Goal: Task Accomplishment & Management: Manage account settings

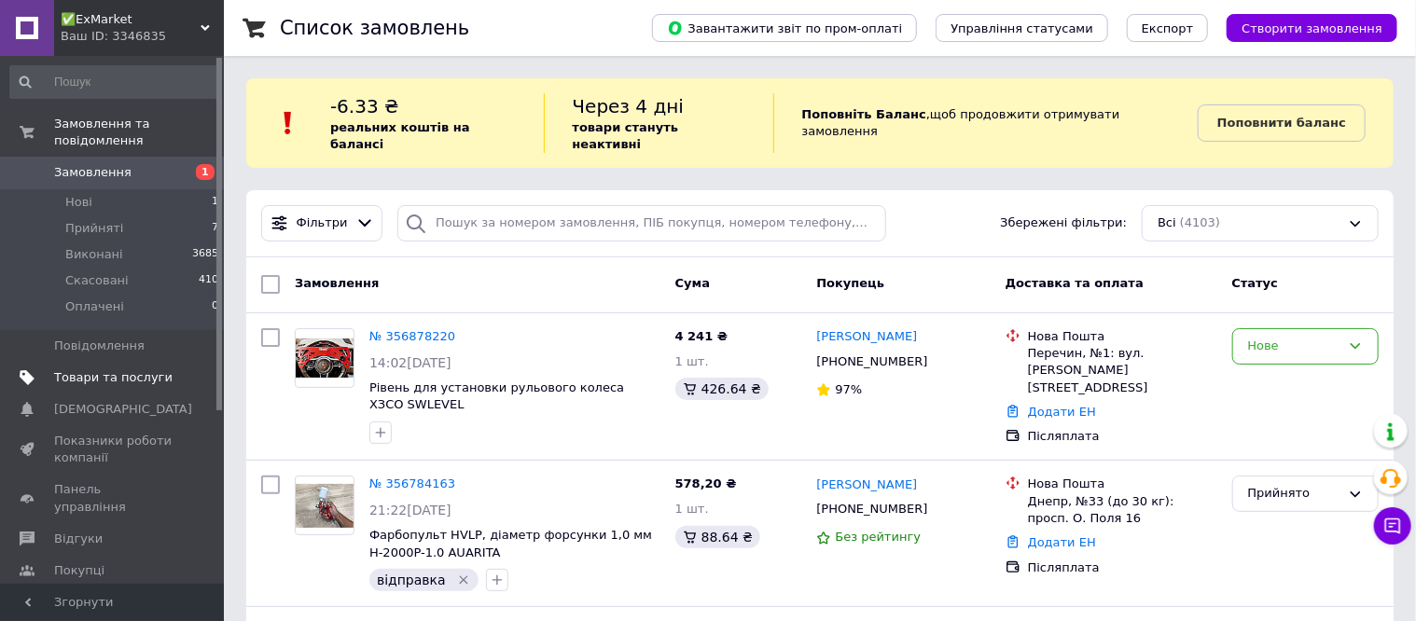
click at [88, 369] on span "Товари та послуги" at bounding box center [113, 377] width 118 height 17
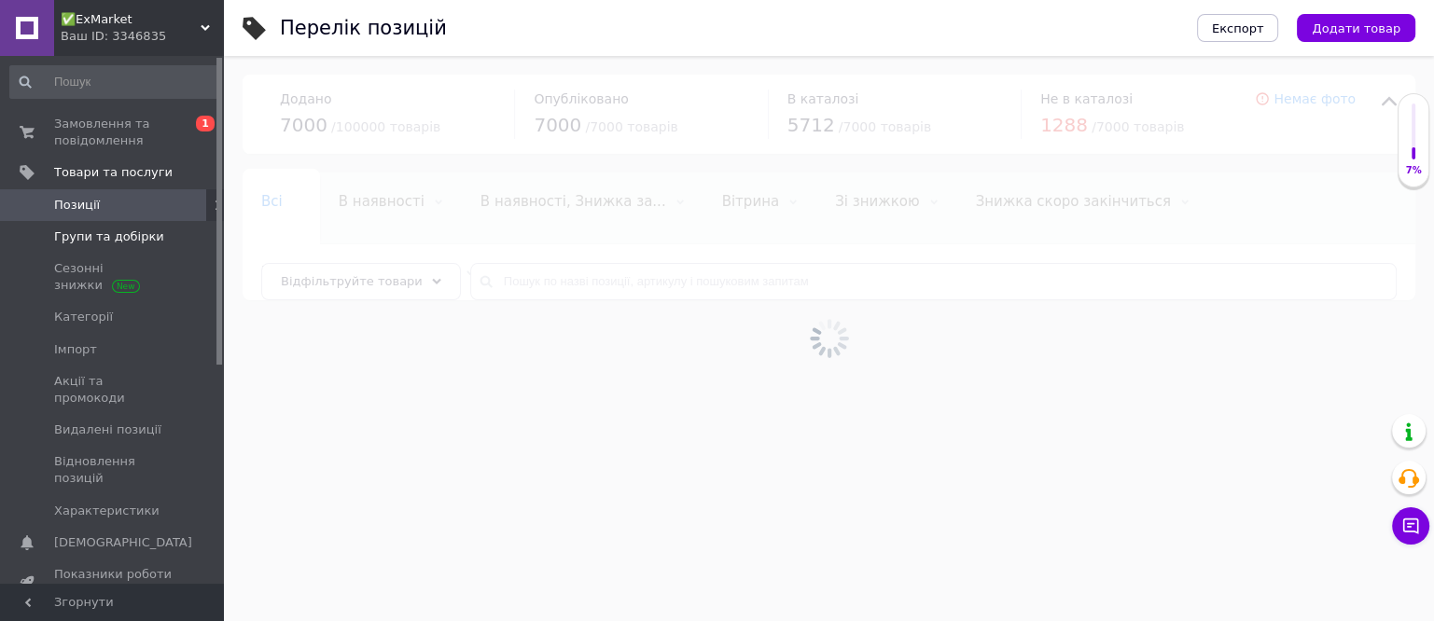
click at [85, 234] on span "Групи та добірки" at bounding box center [109, 237] width 110 height 17
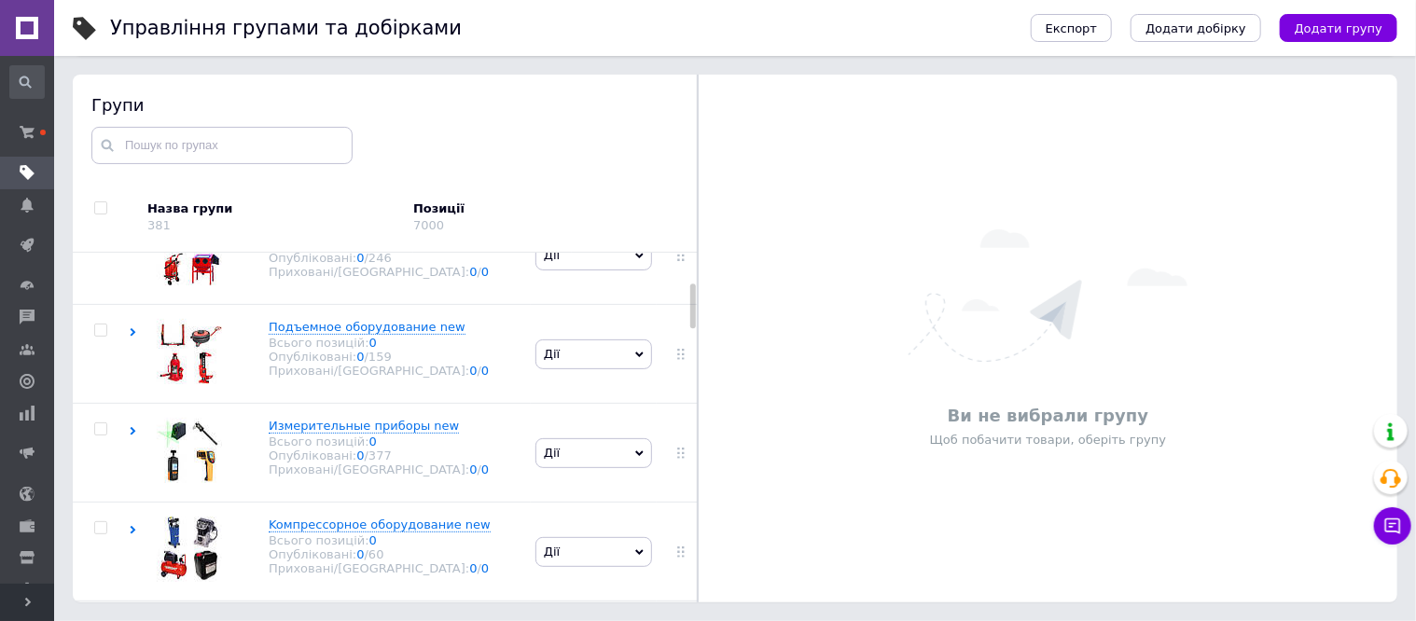
scroll to position [116, 0]
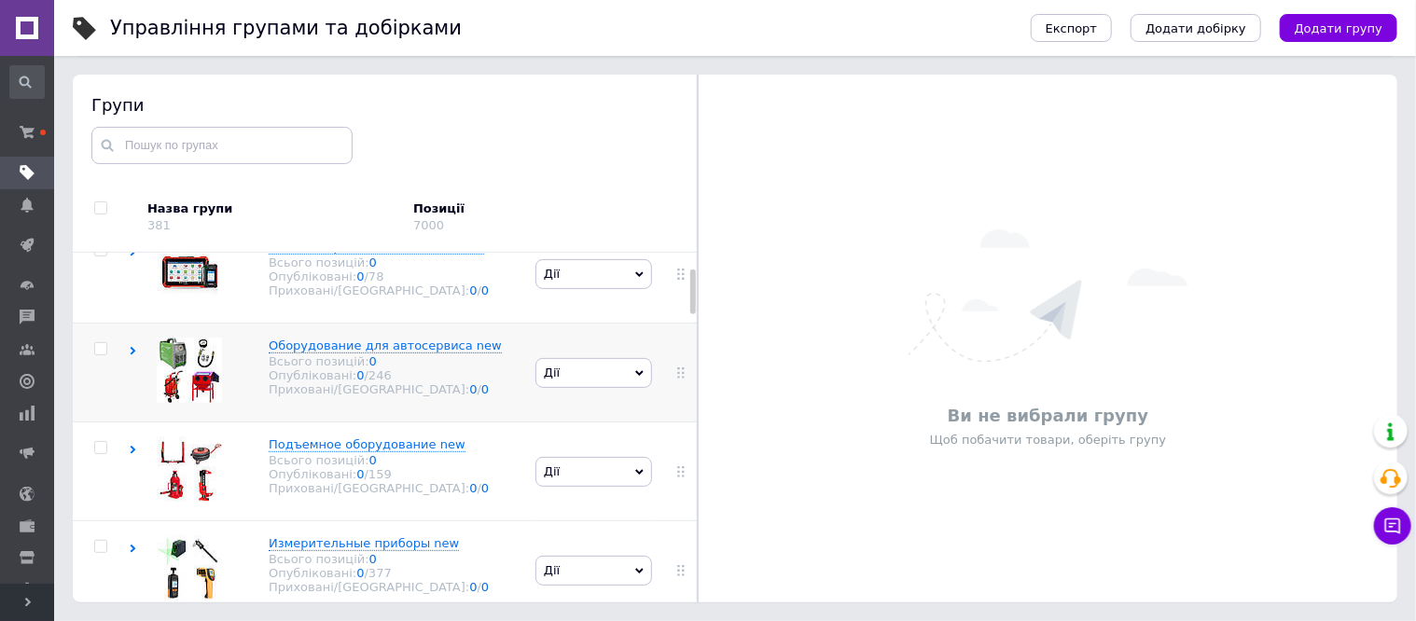
click at [134, 354] on icon at bounding box center [133, 351] width 8 height 8
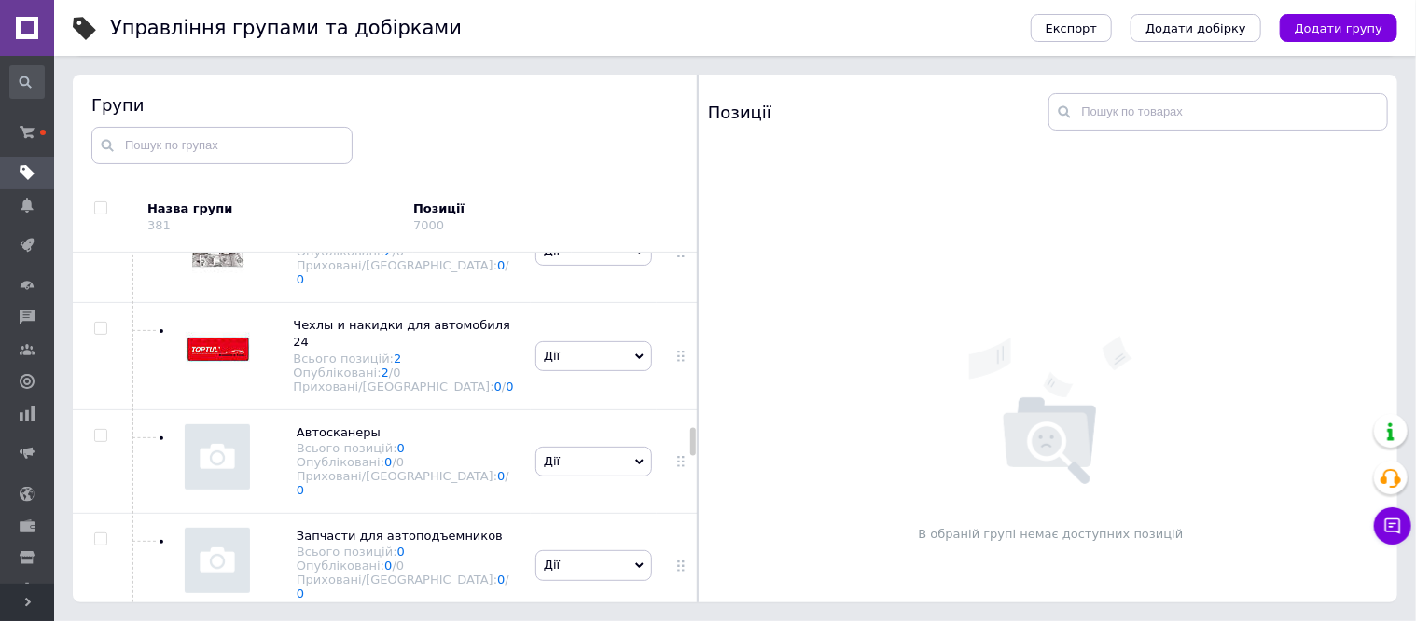
scroll to position [3032, 0]
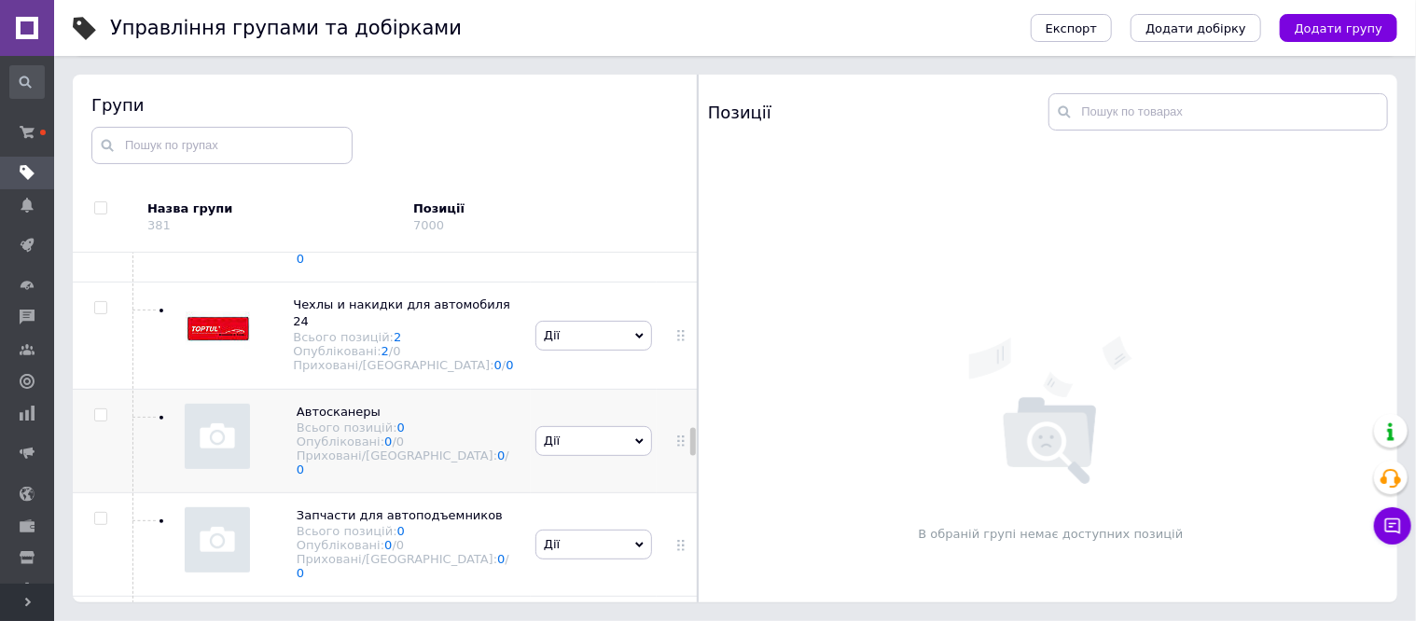
click at [103, 410] on input "checkbox" at bounding box center [100, 416] width 12 height 12
checkbox input "true"
click at [100, 513] on input "checkbox" at bounding box center [100, 519] width 12 height 12
checkbox input "true"
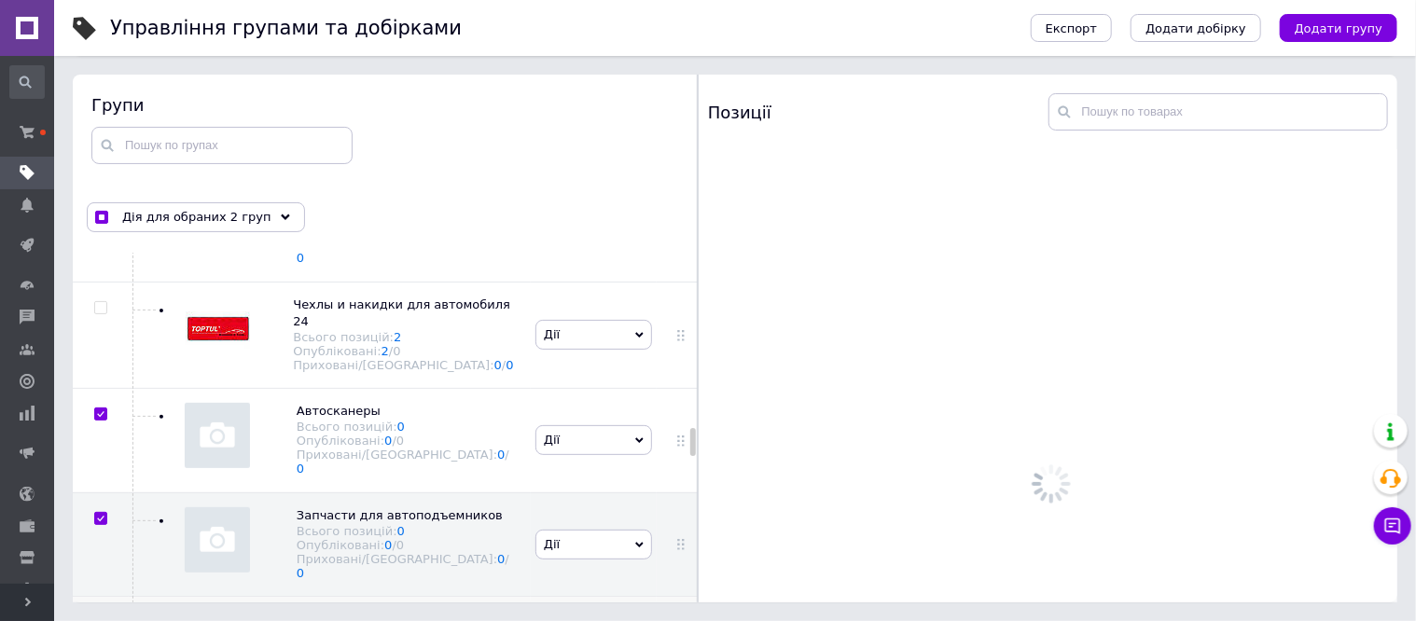
click at [101, 617] on input "checkbox" at bounding box center [100, 623] width 12 height 12
checkbox input "true"
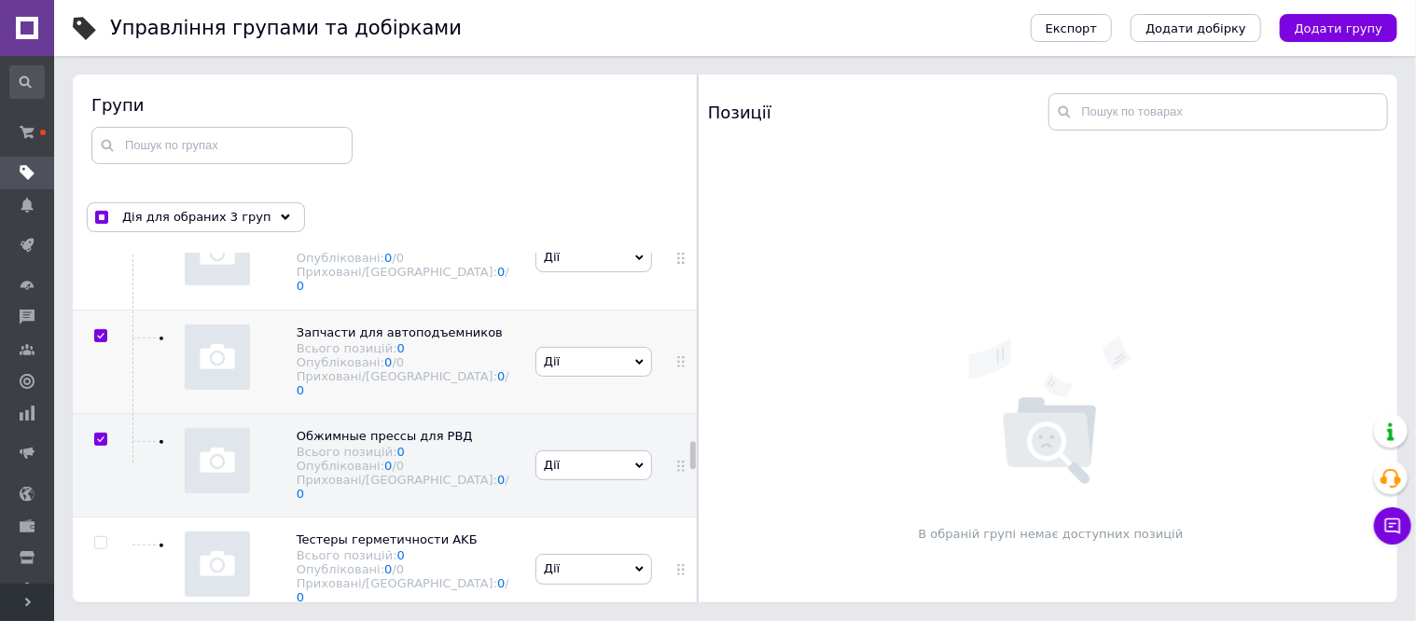
scroll to position [3265, 0]
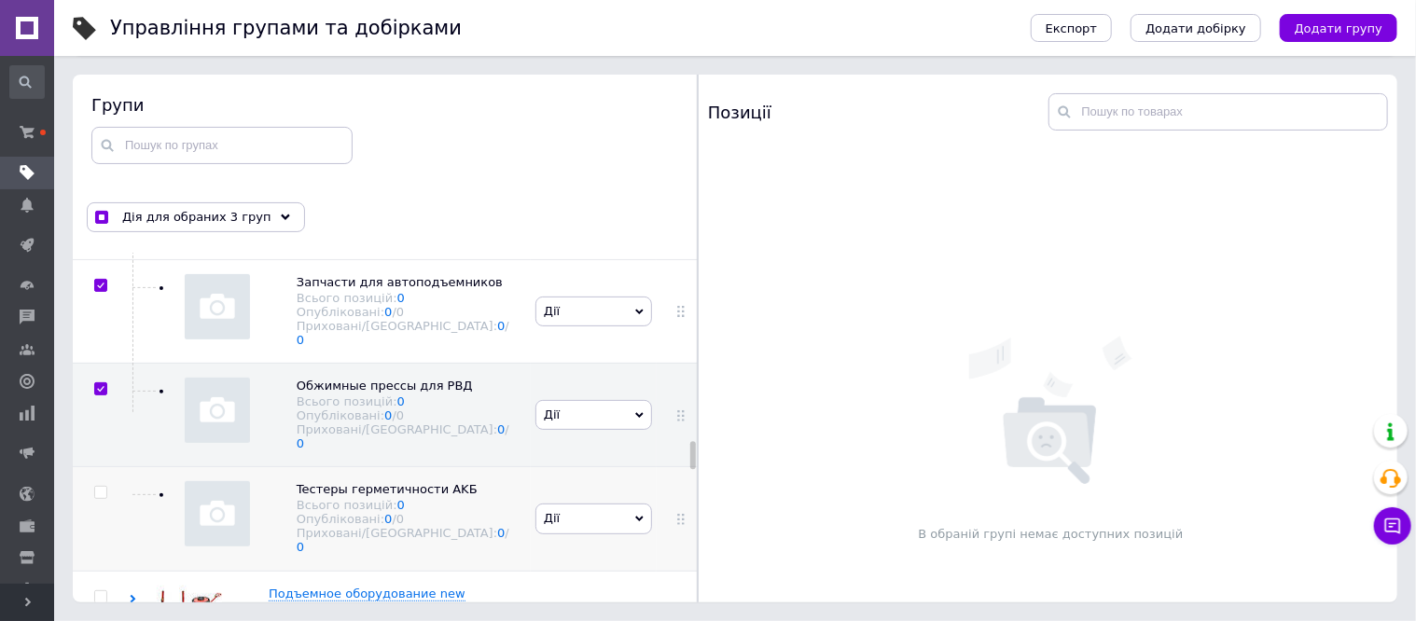
click at [103, 487] on input "checkbox" at bounding box center [100, 493] width 12 height 12
checkbox input "true"
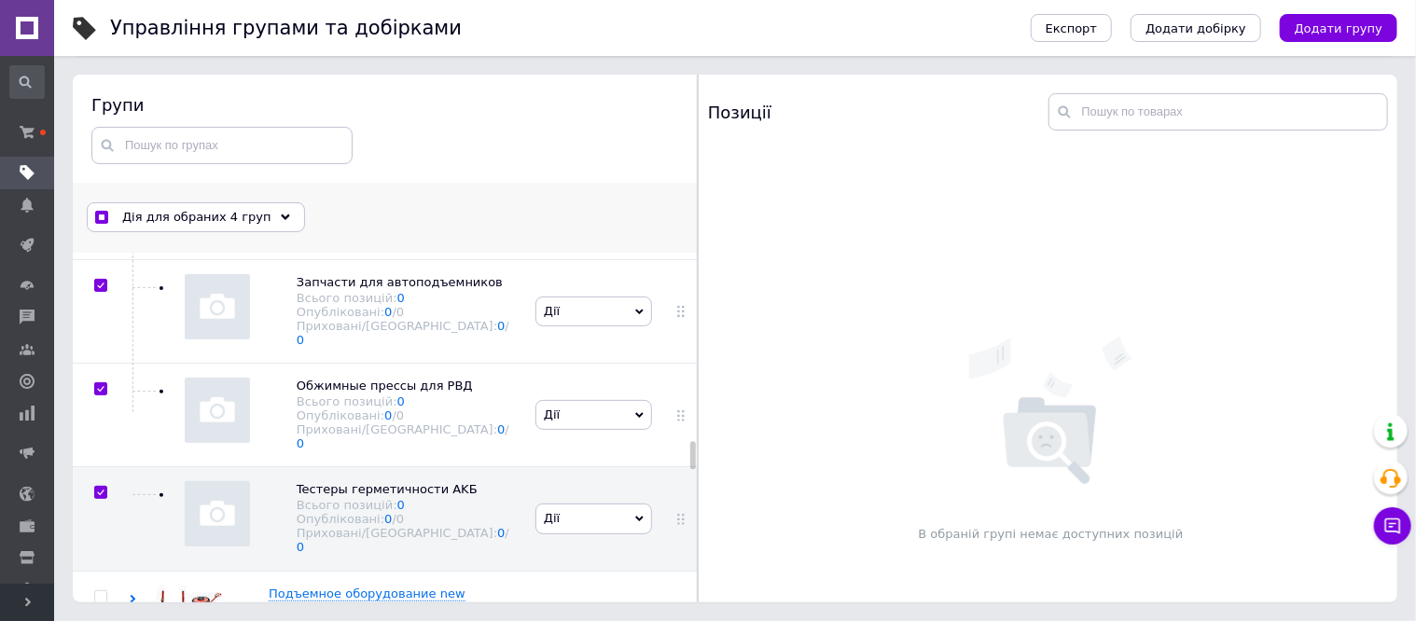
click at [193, 215] on span "Дія для обраних 4 груп" at bounding box center [196, 217] width 149 height 17
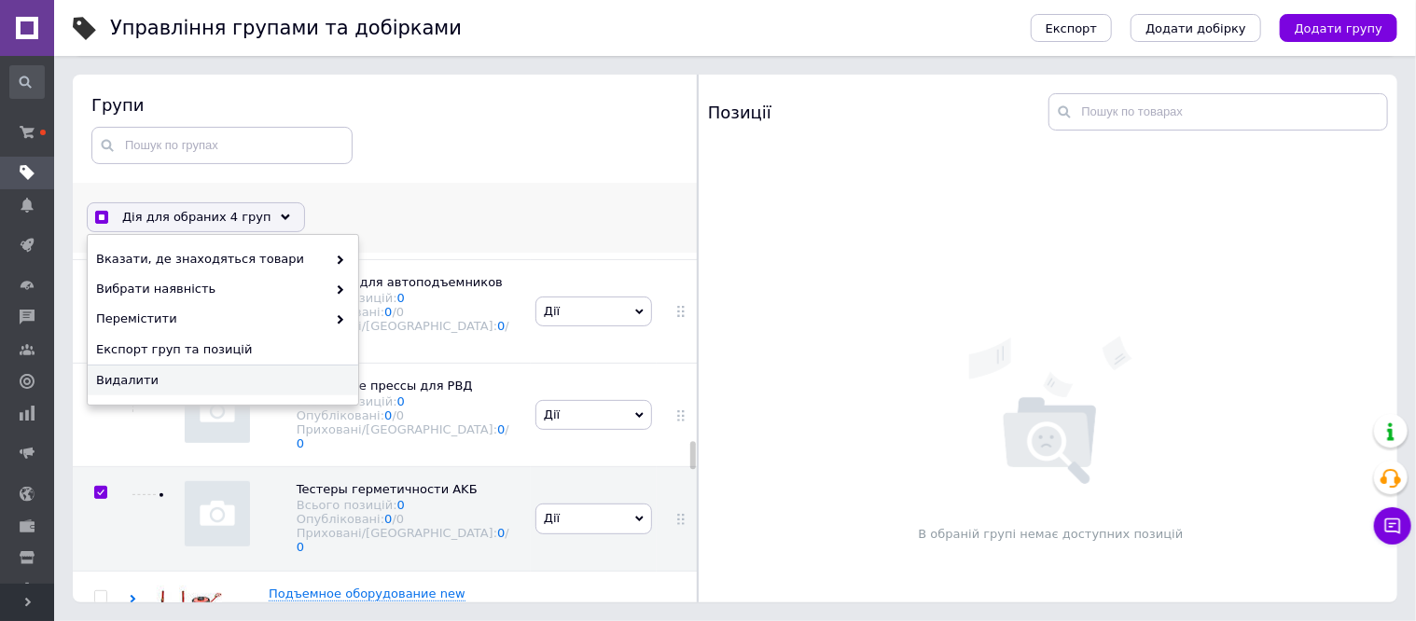
click at [155, 379] on span "Видалити" at bounding box center [220, 380] width 249 height 17
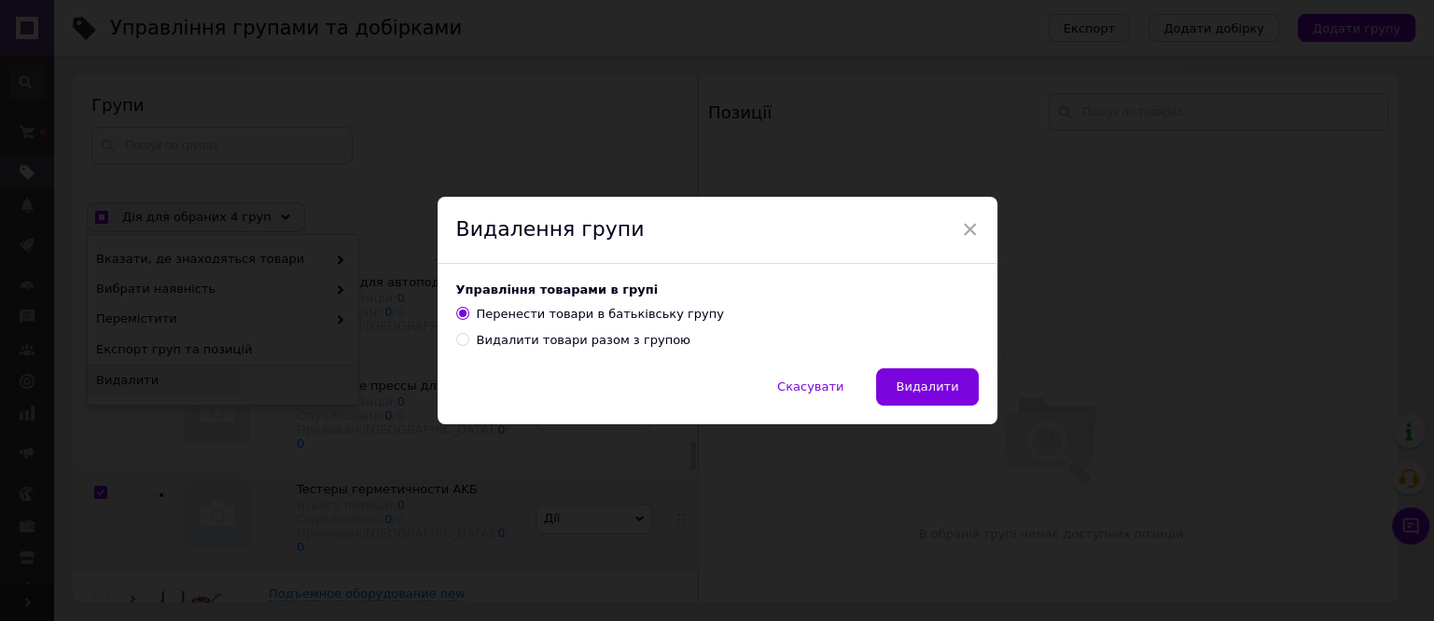
click at [463, 342] on input "Видалити товари разом з групою" at bounding box center [462, 339] width 12 height 12
radio input "true"
radio input "false"
click at [896, 386] on button "Видалити" at bounding box center [927, 386] width 102 height 37
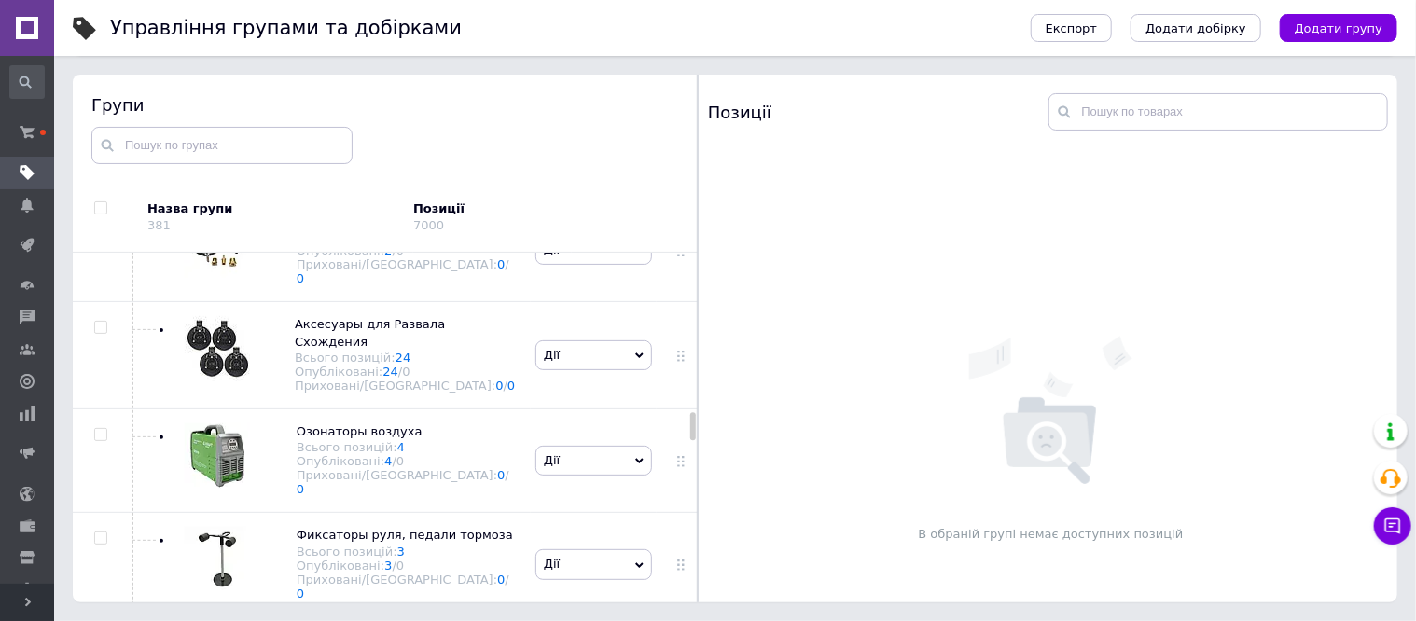
scroll to position [2565, 0]
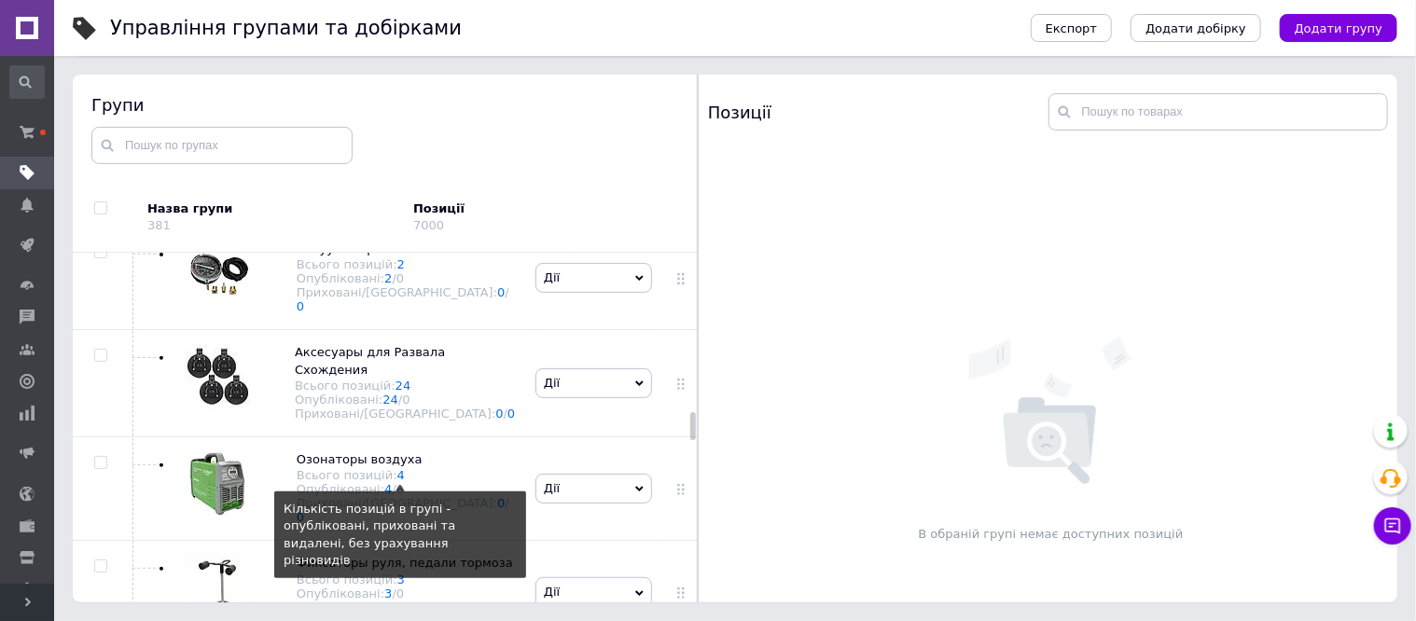
click at [397, 468] on link "4" at bounding box center [400, 475] width 7 height 14
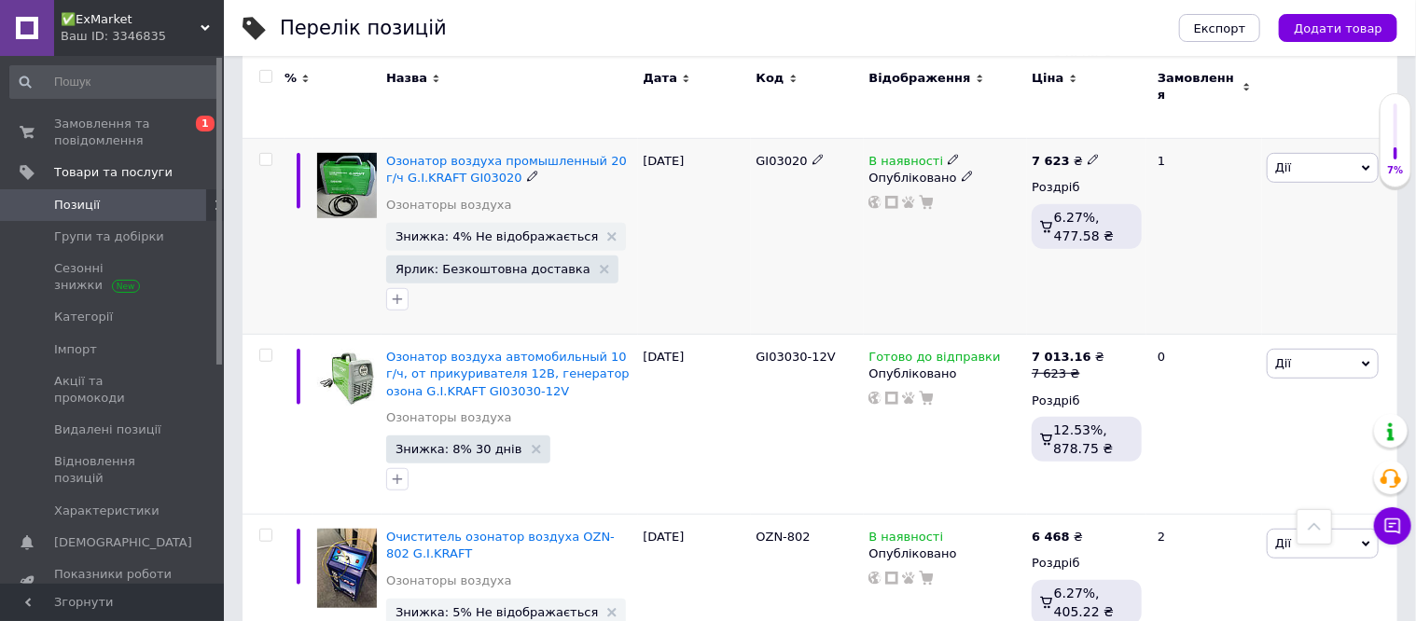
scroll to position [493, 0]
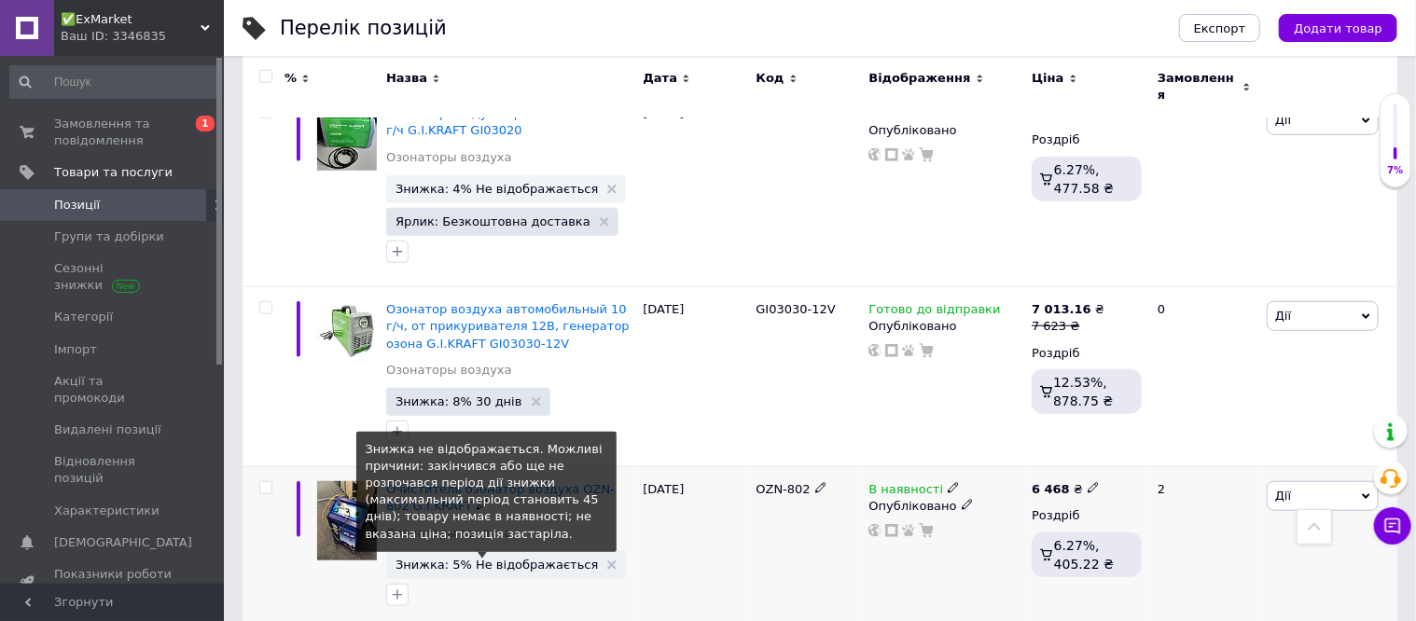
click at [522, 559] on span "Знижка: 5% Не відображається" at bounding box center [497, 565] width 202 height 12
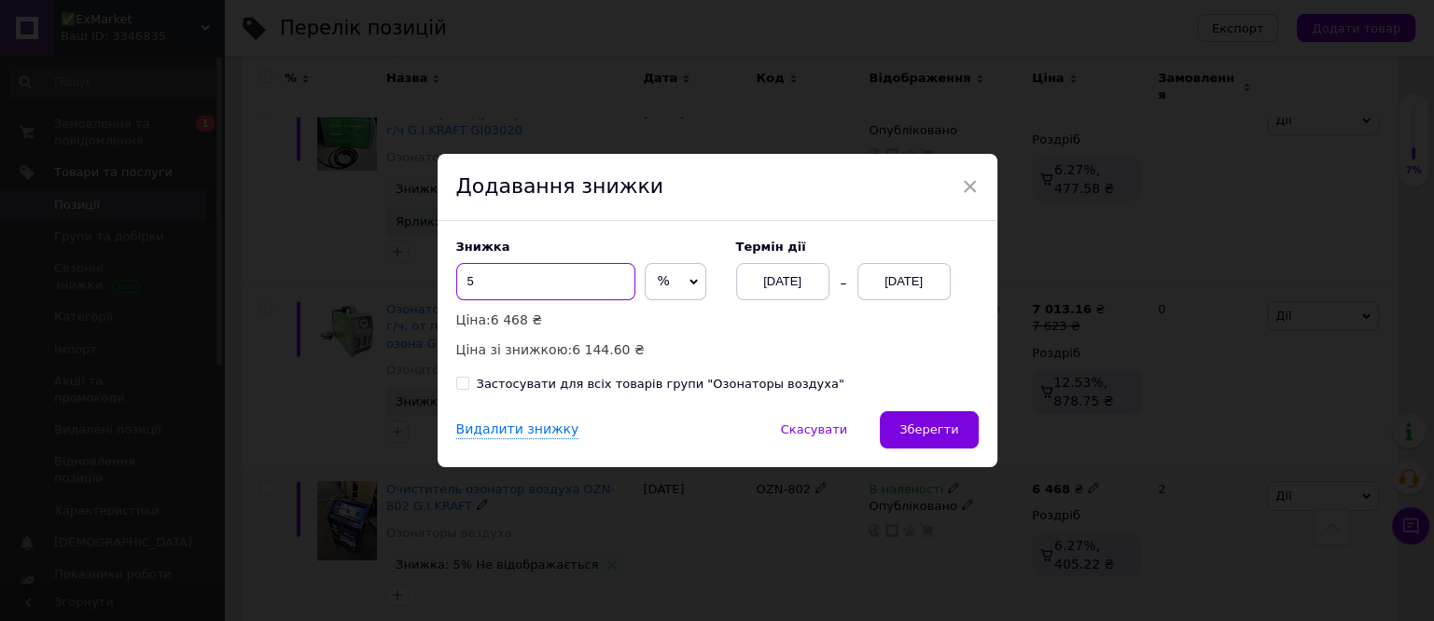
click at [500, 279] on input "5" at bounding box center [545, 281] width 179 height 37
type input "3"
click at [887, 286] on div "[DATE]" at bounding box center [903, 281] width 93 height 37
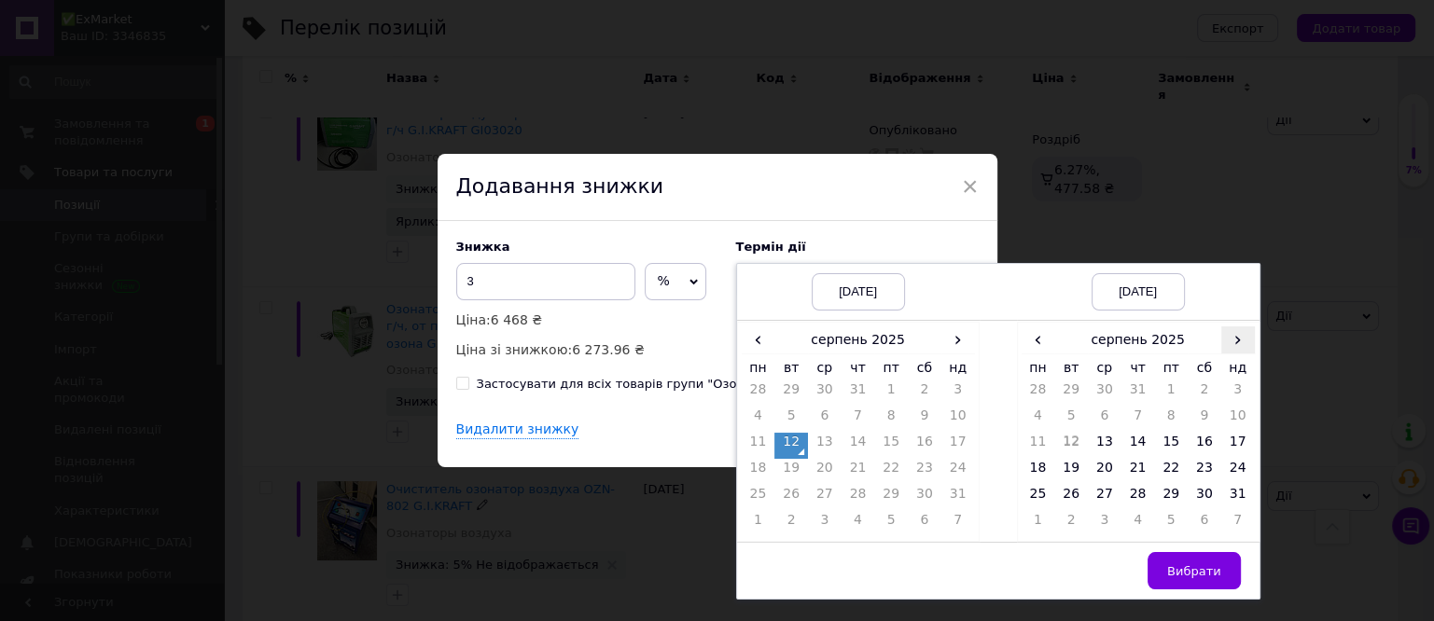
click at [1233, 347] on span "›" at bounding box center [1238, 340] width 34 height 27
click at [1133, 468] on td "18" at bounding box center [1138, 472] width 34 height 26
click at [1183, 565] on span "Вибрати" at bounding box center [1194, 571] width 54 height 14
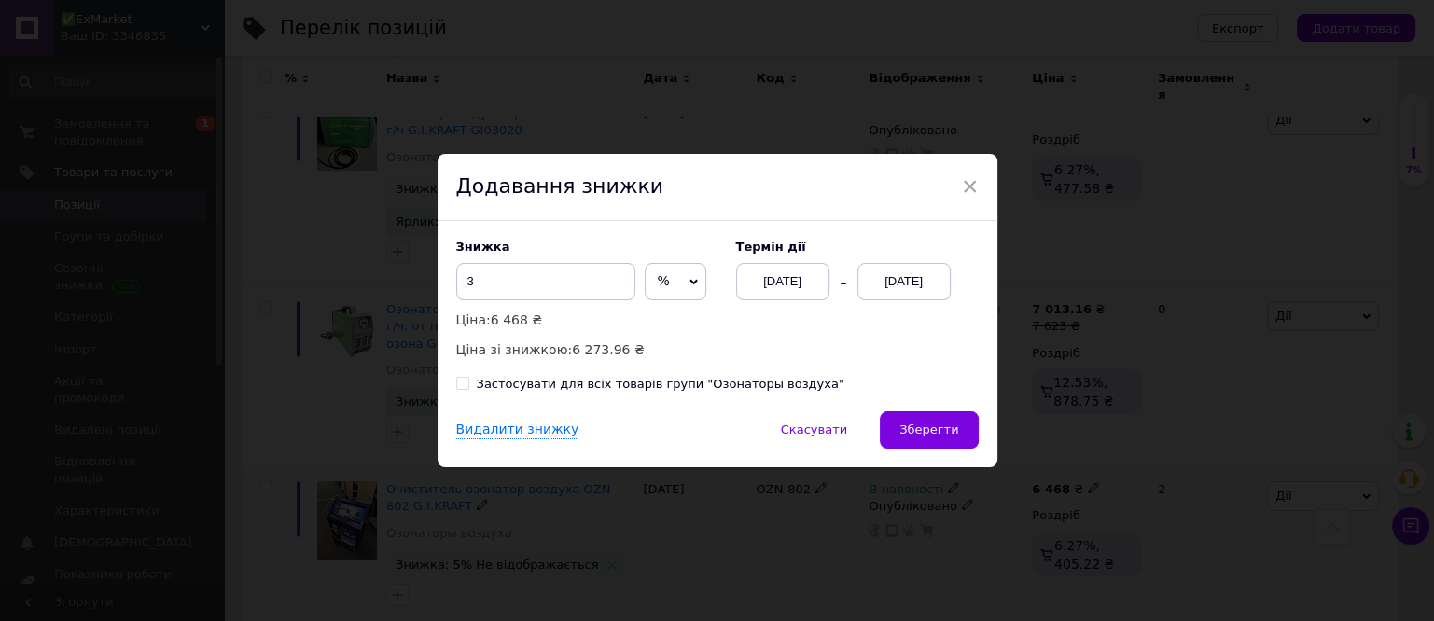
click at [945, 435] on span "Зберегти" at bounding box center [928, 430] width 59 height 14
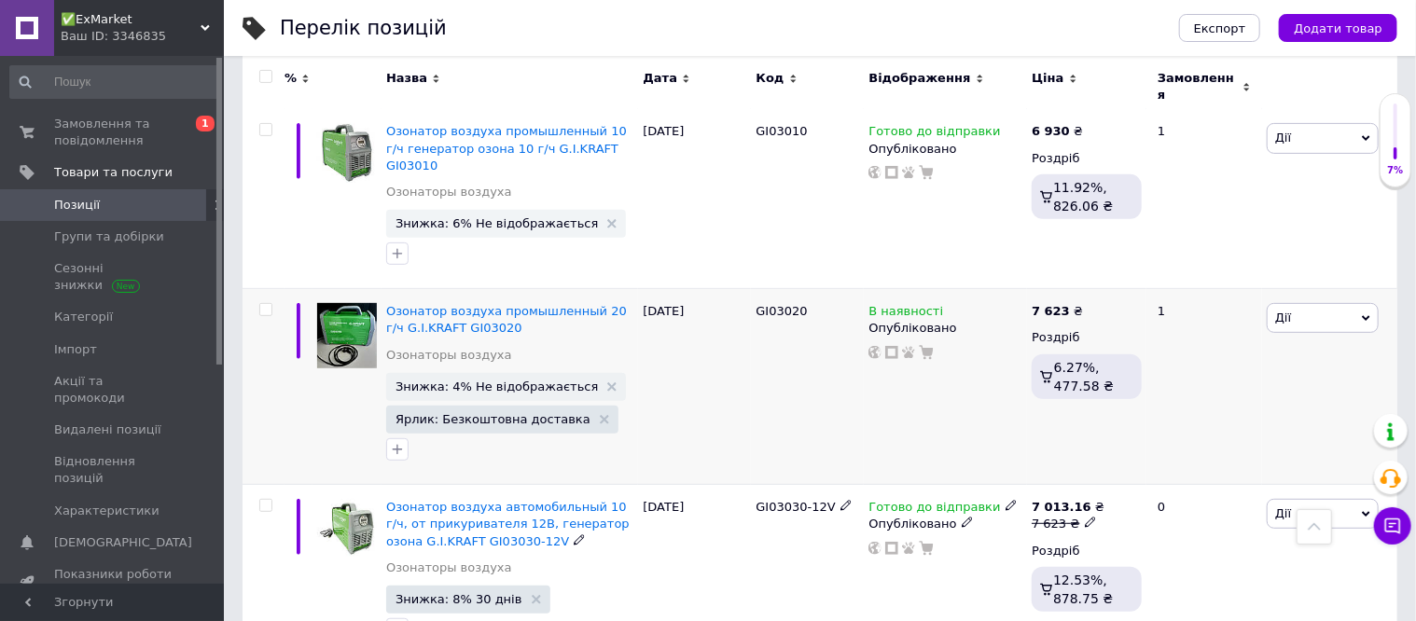
scroll to position [261, 0]
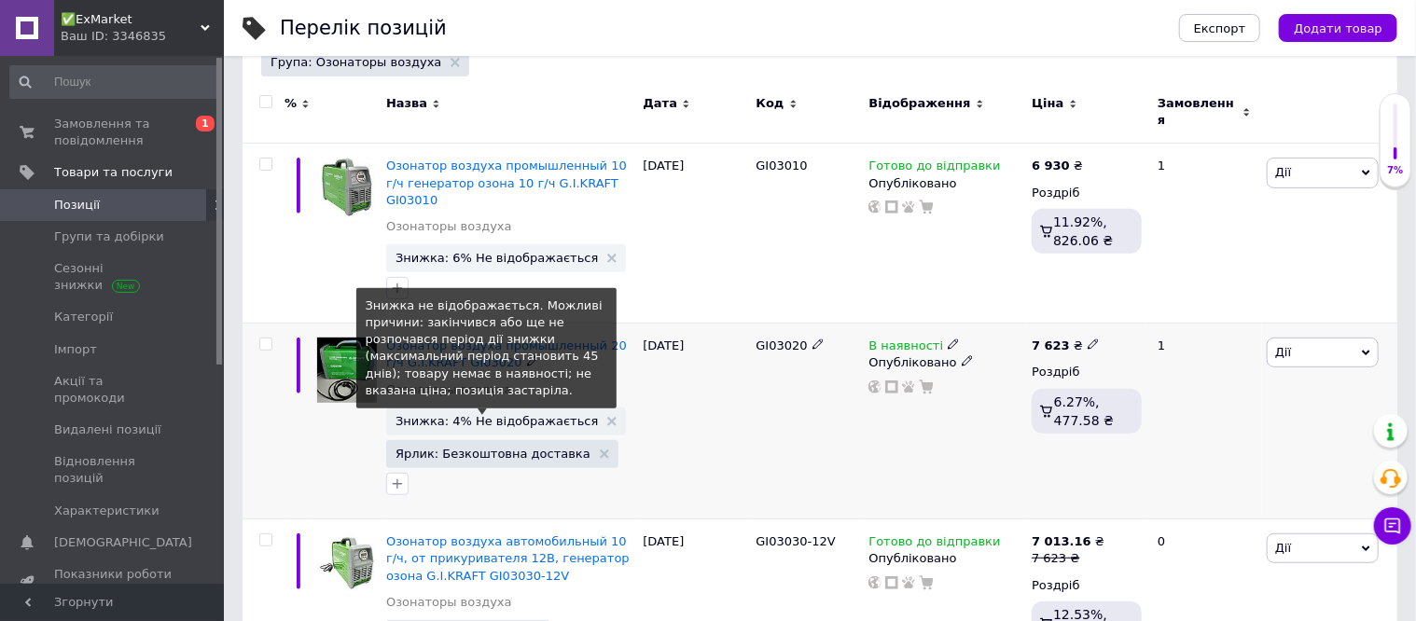
click at [528, 415] on span "Знижка: 4% Не відображається" at bounding box center [497, 421] width 202 height 12
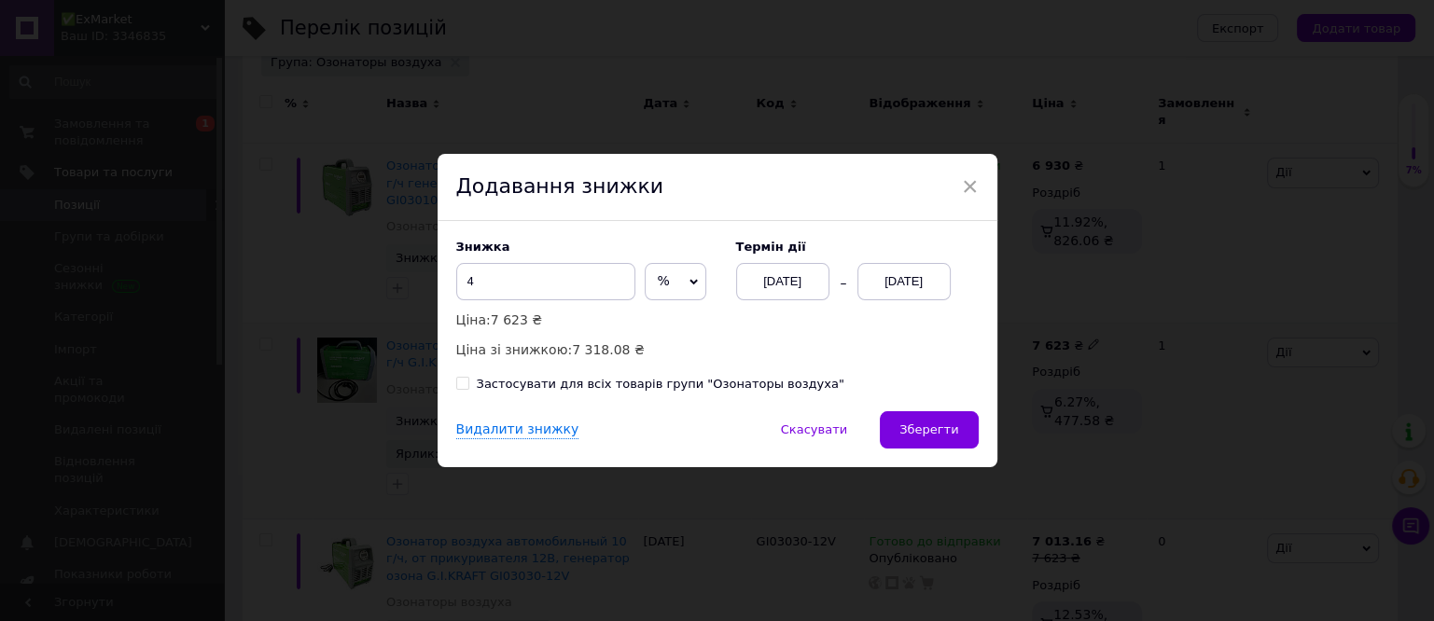
click at [894, 282] on div "[DATE]" at bounding box center [903, 281] width 93 height 37
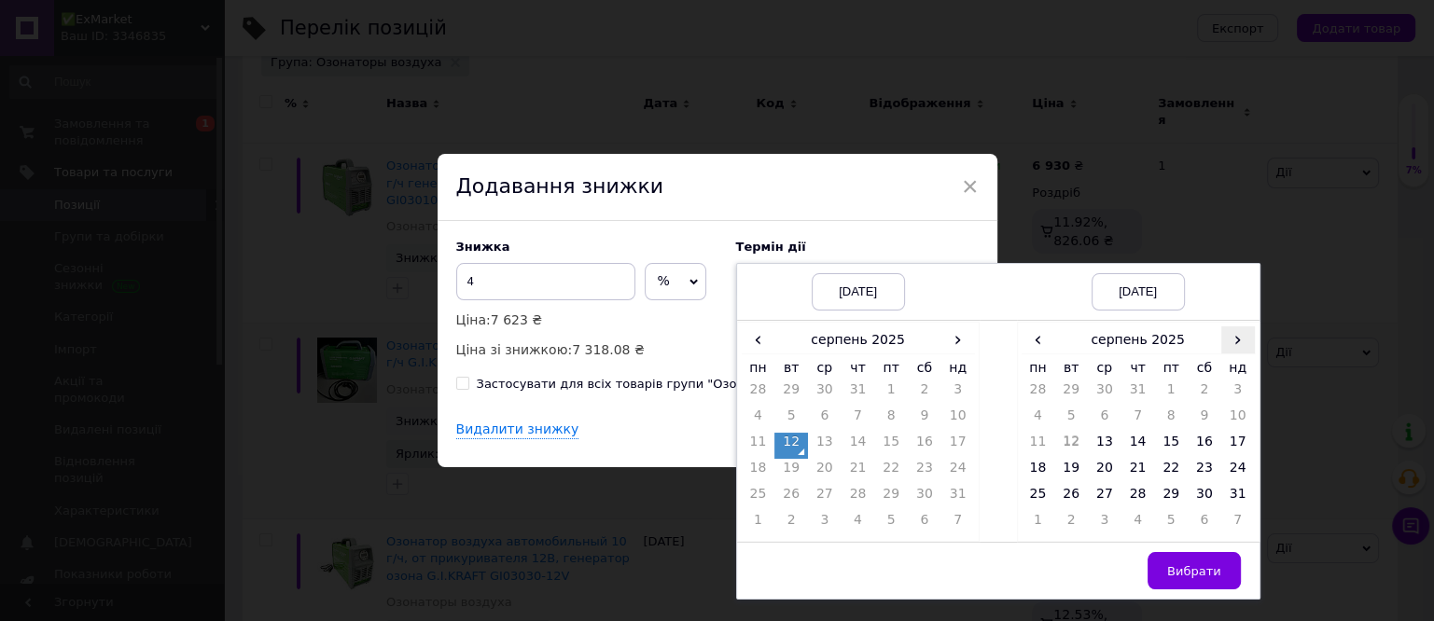
click at [1239, 340] on span "›" at bounding box center [1238, 340] width 34 height 27
click at [1045, 437] on td "8" at bounding box center [1038, 446] width 34 height 26
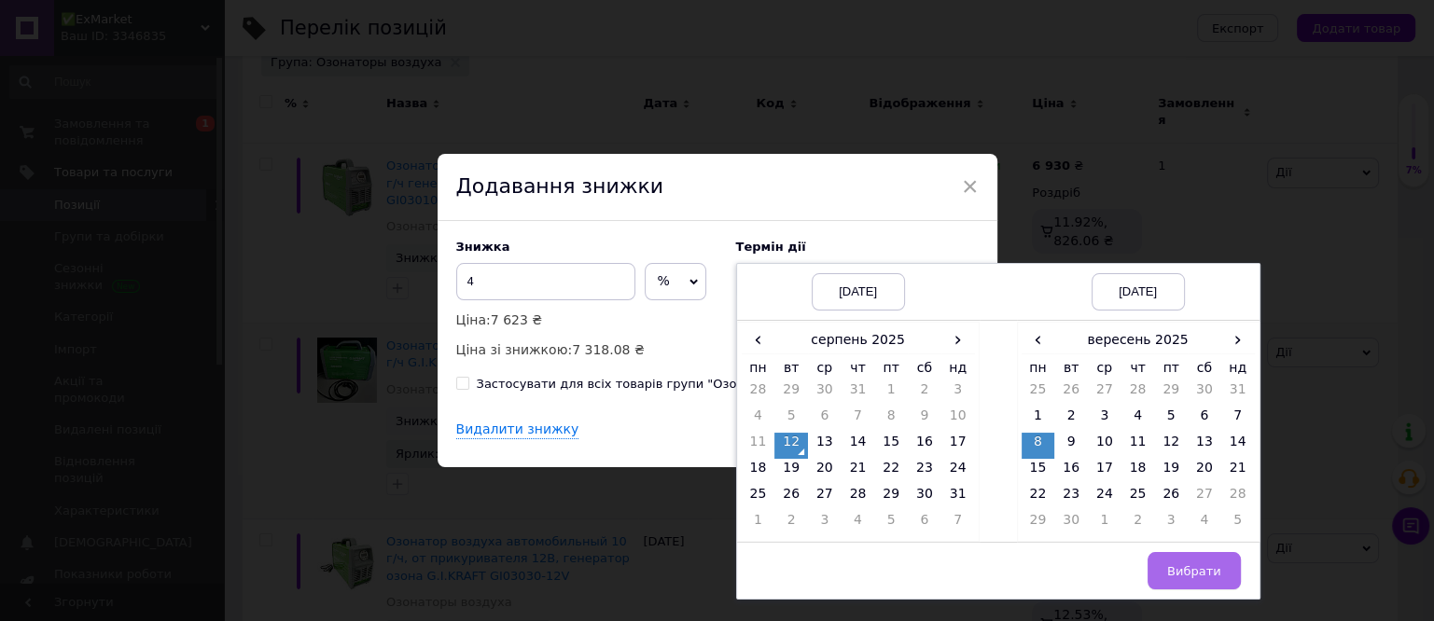
click at [1168, 563] on button "Вибрати" at bounding box center [1193, 570] width 93 height 37
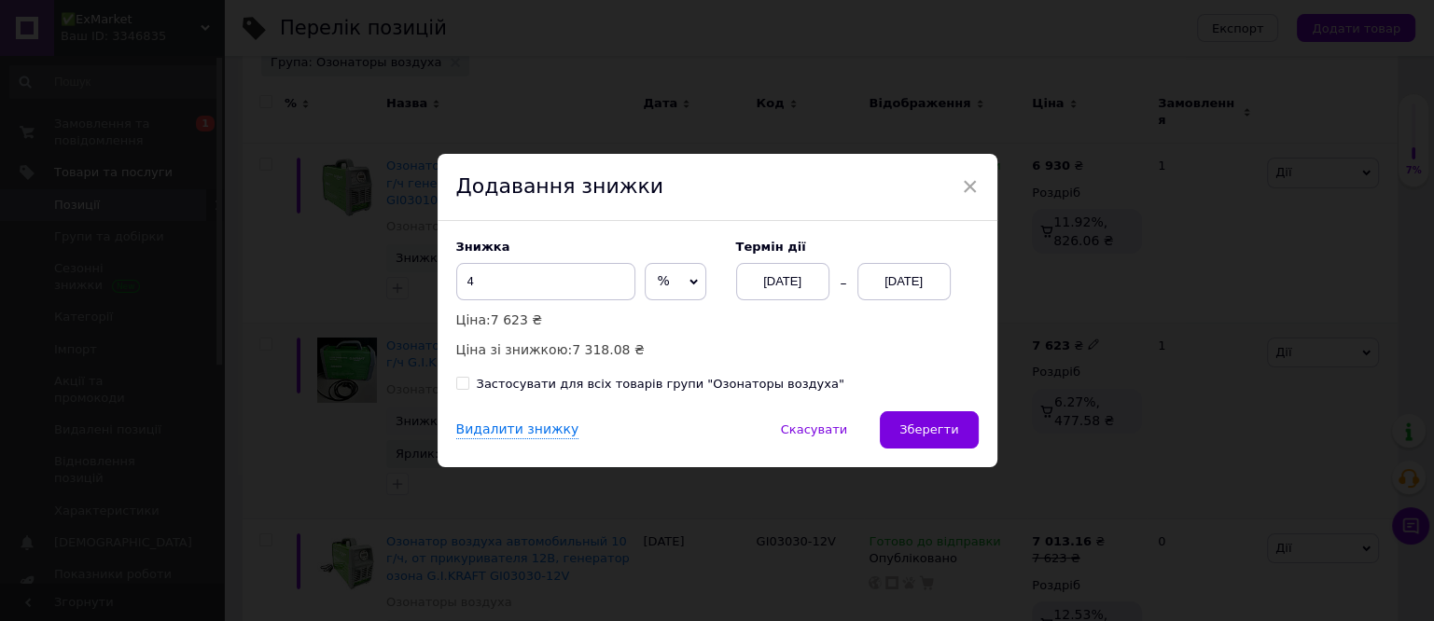
click at [938, 432] on span "Зберегти" at bounding box center [928, 430] width 59 height 14
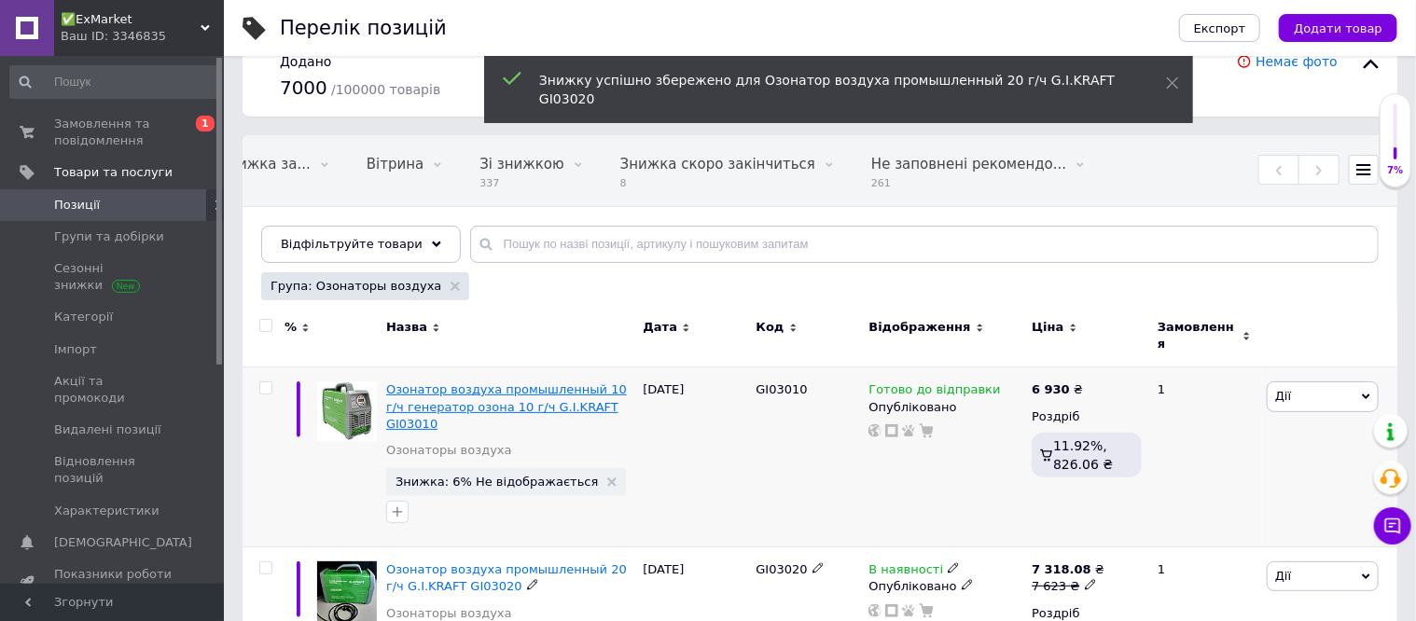
scroll to position [27, 0]
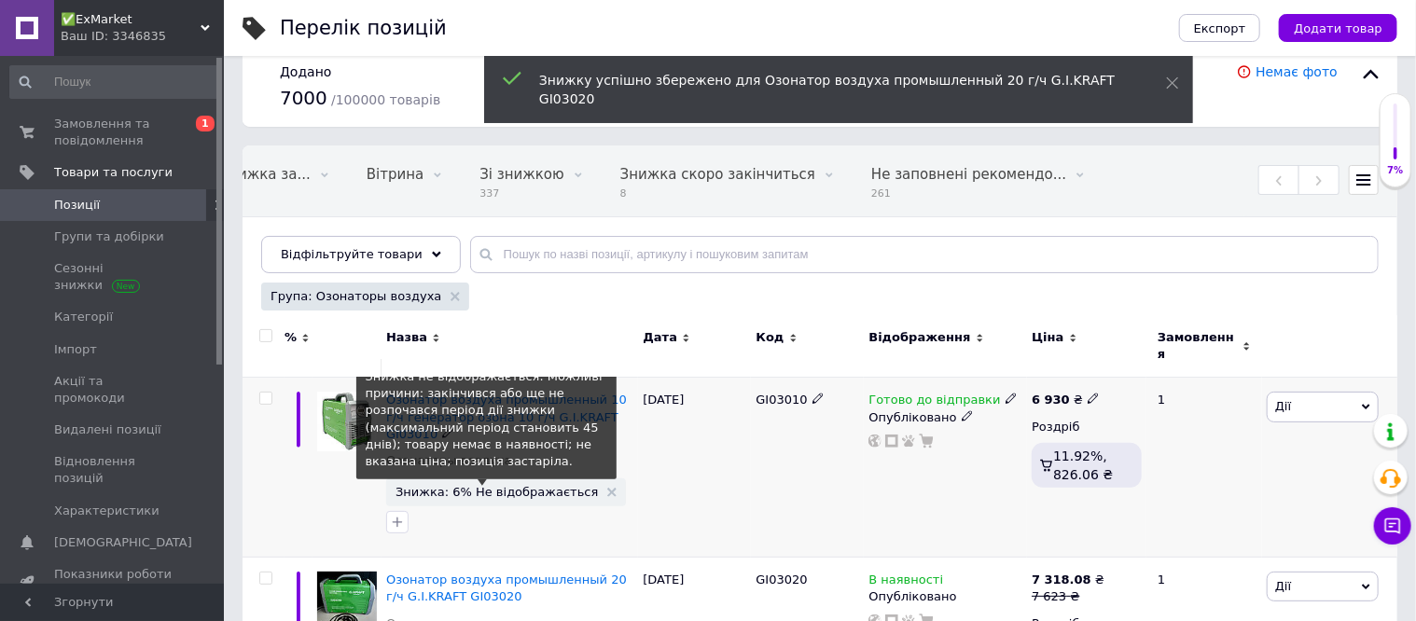
click at [535, 486] on span "Знижка: 6% Не відображається" at bounding box center [497, 492] width 202 height 12
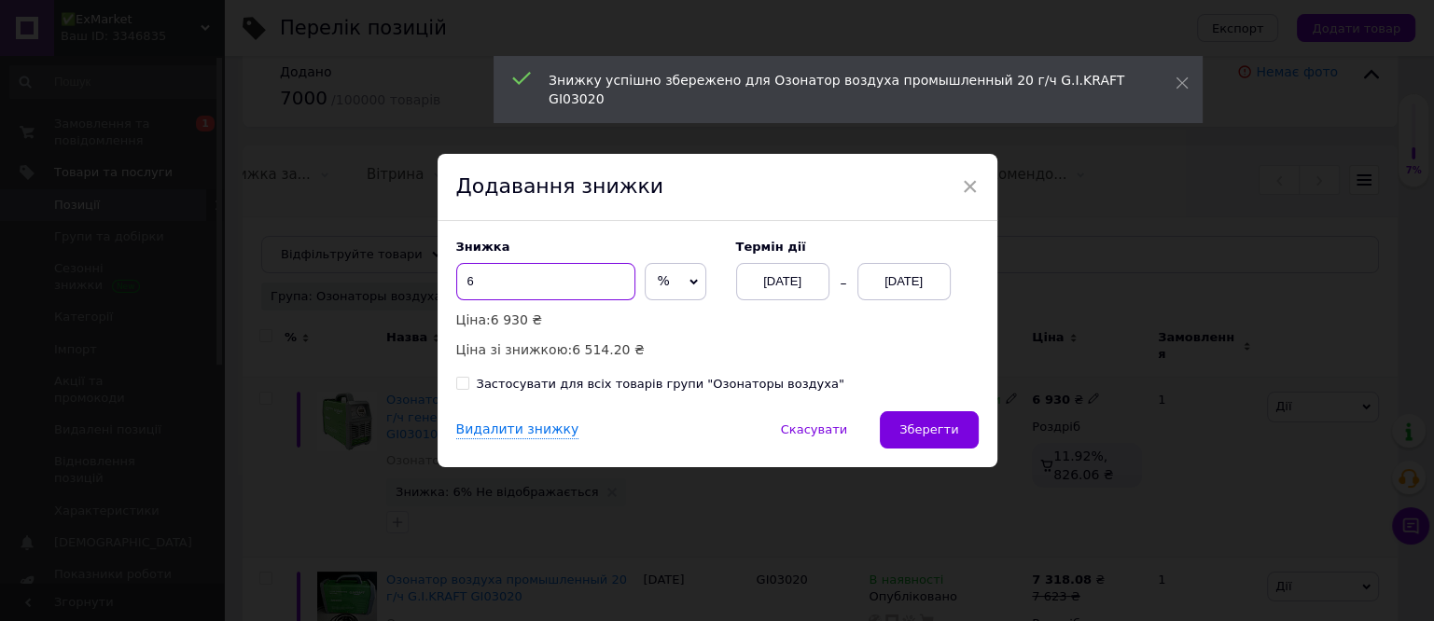
click at [490, 278] on input "6" at bounding box center [545, 281] width 179 height 37
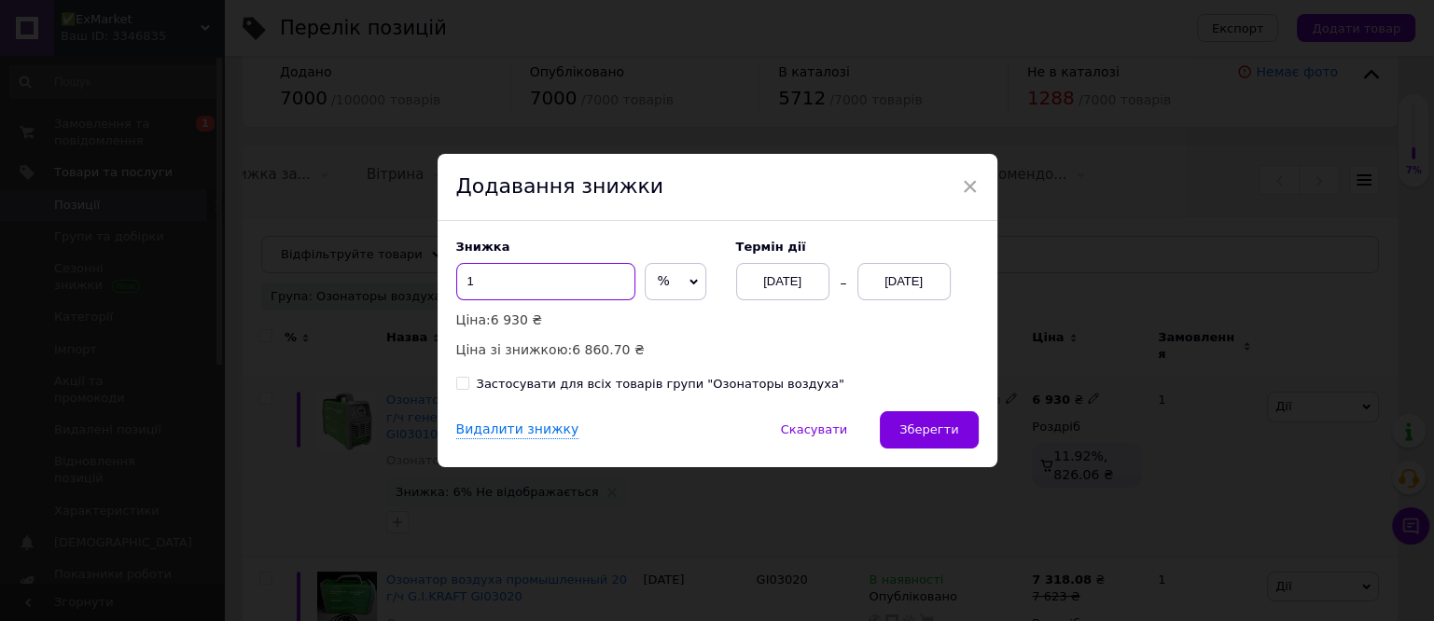
type input "1"
click at [888, 292] on div "[DATE]" at bounding box center [903, 281] width 93 height 37
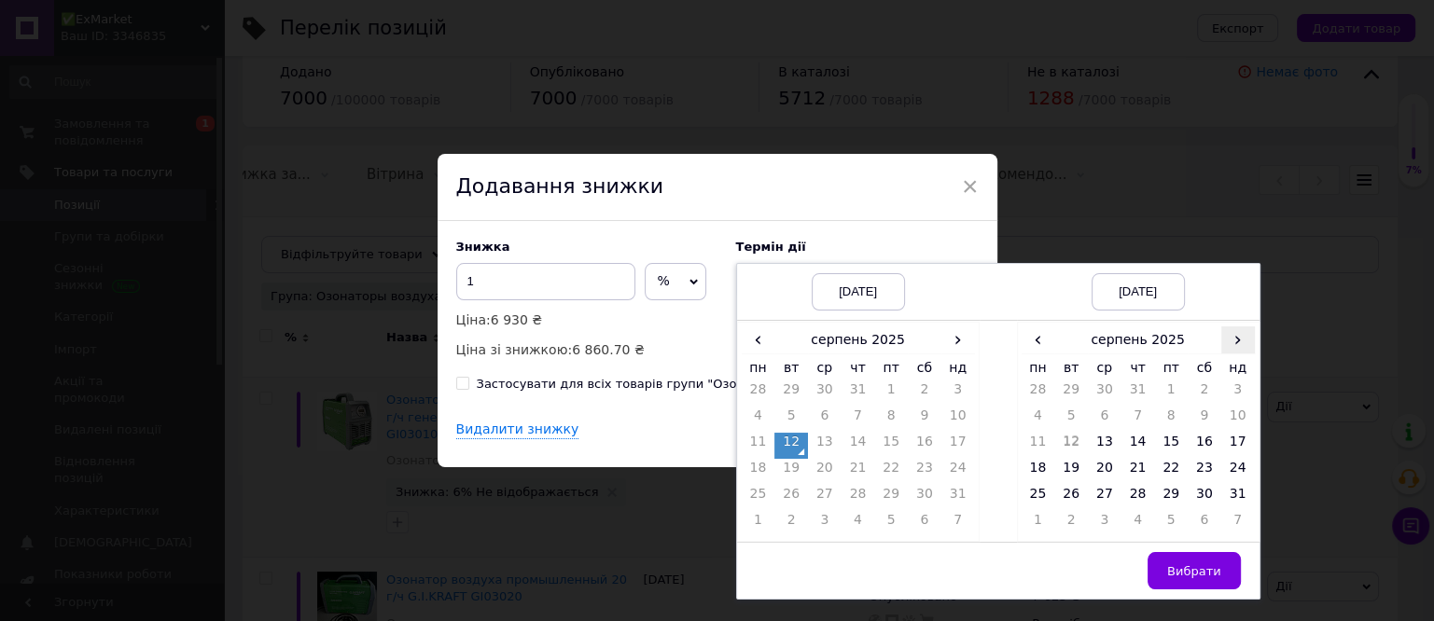
click at [1226, 339] on span "›" at bounding box center [1238, 340] width 34 height 27
click at [1166, 440] on td "12" at bounding box center [1171, 446] width 34 height 26
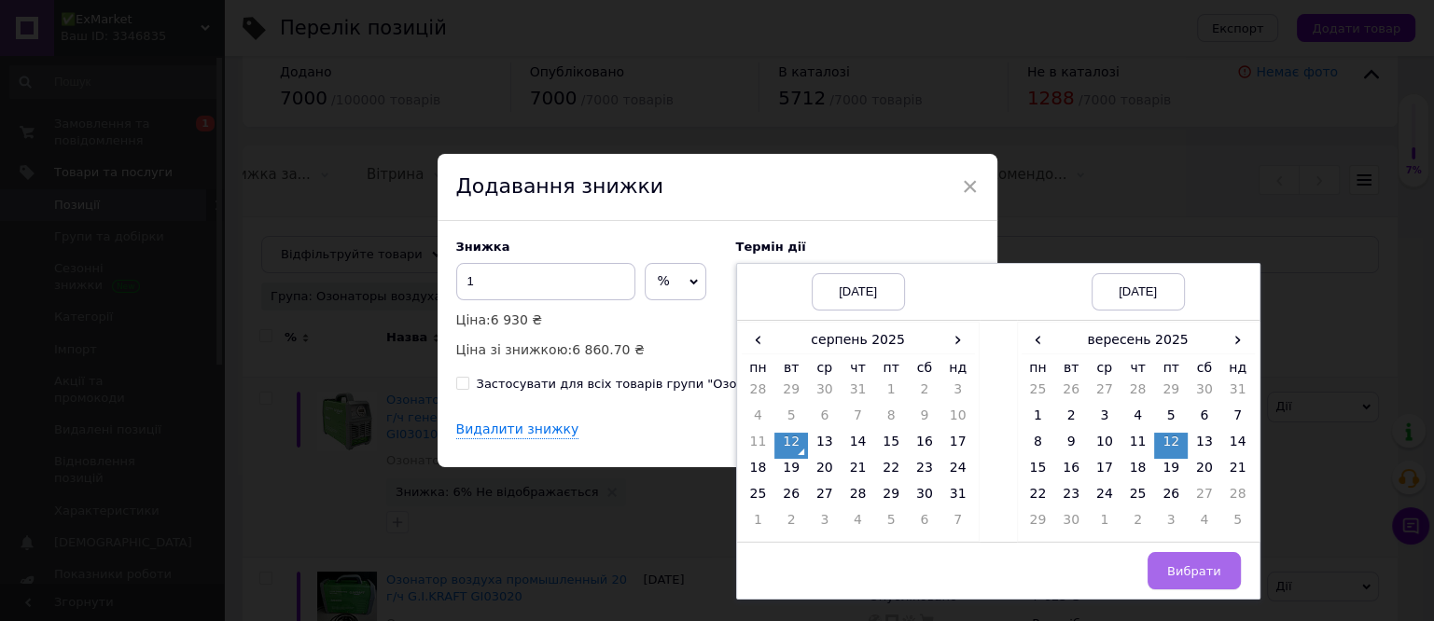
click at [1202, 572] on span "Вибрати" at bounding box center [1194, 571] width 54 height 14
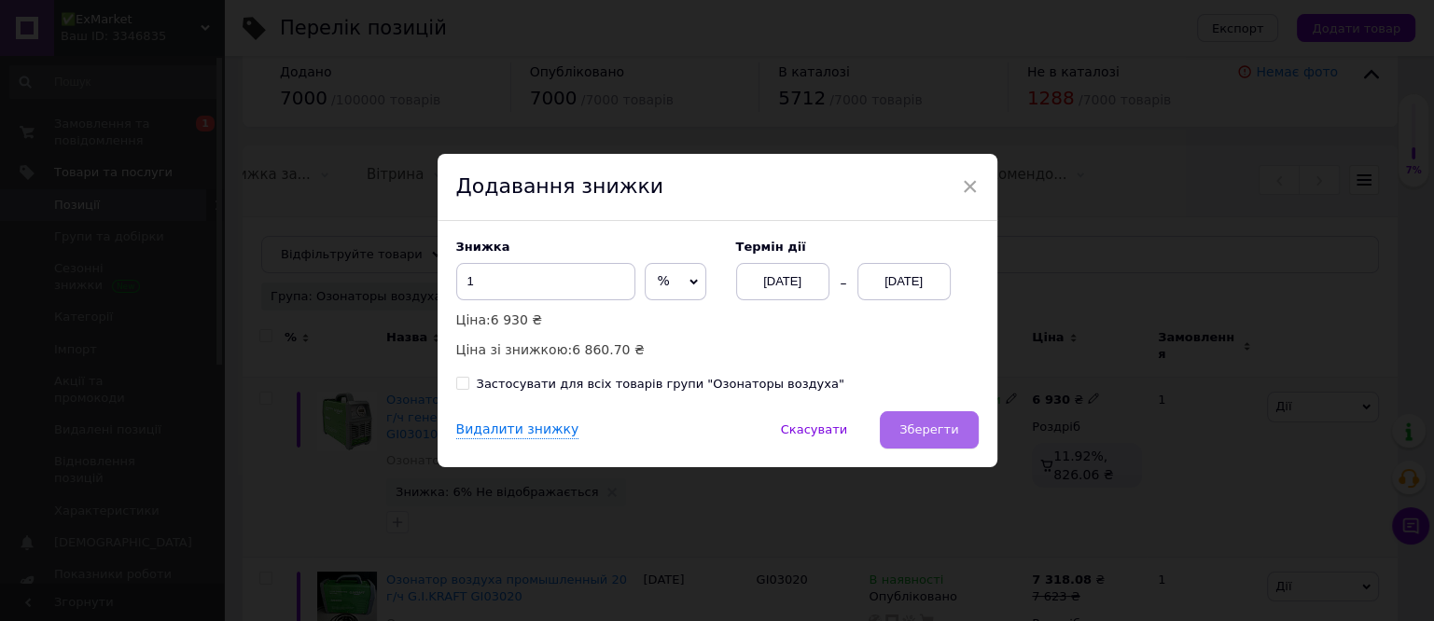
click at [954, 435] on span "Зберегти" at bounding box center [928, 430] width 59 height 14
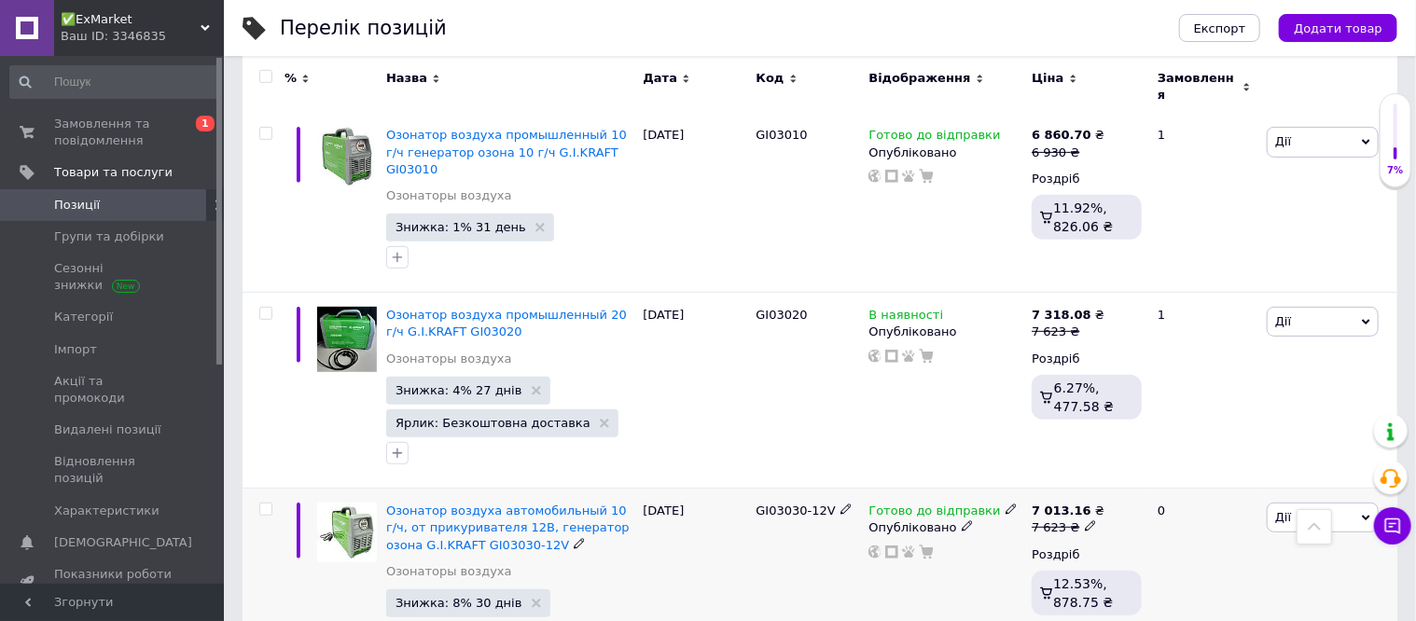
scroll to position [261, 0]
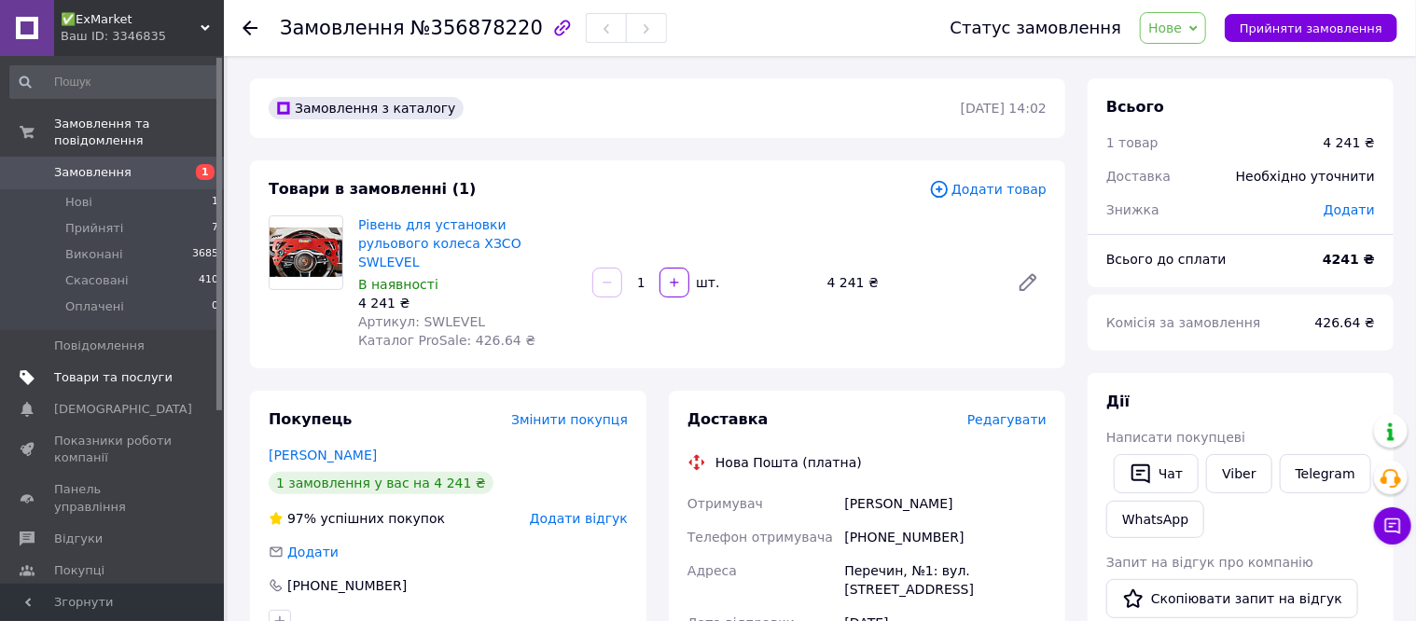
click at [92, 369] on span "Товари та послуги" at bounding box center [113, 377] width 118 height 17
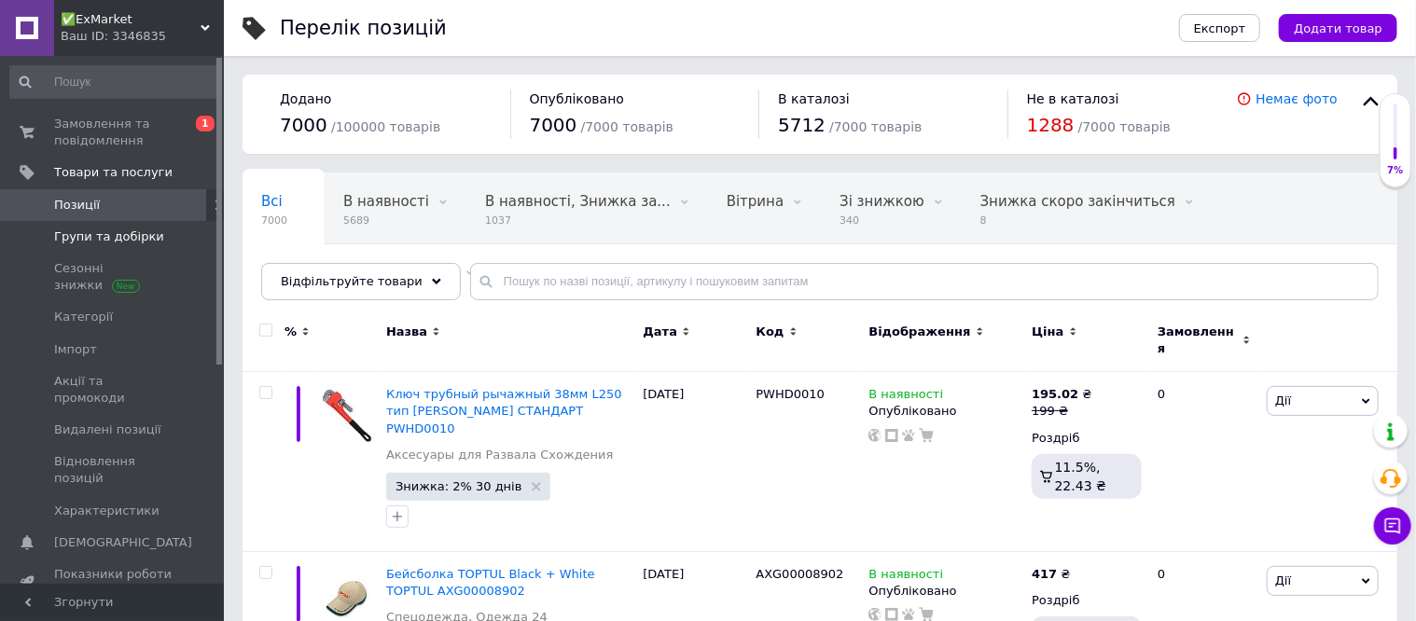
click at [116, 237] on span "Групи та добірки" at bounding box center [109, 237] width 110 height 17
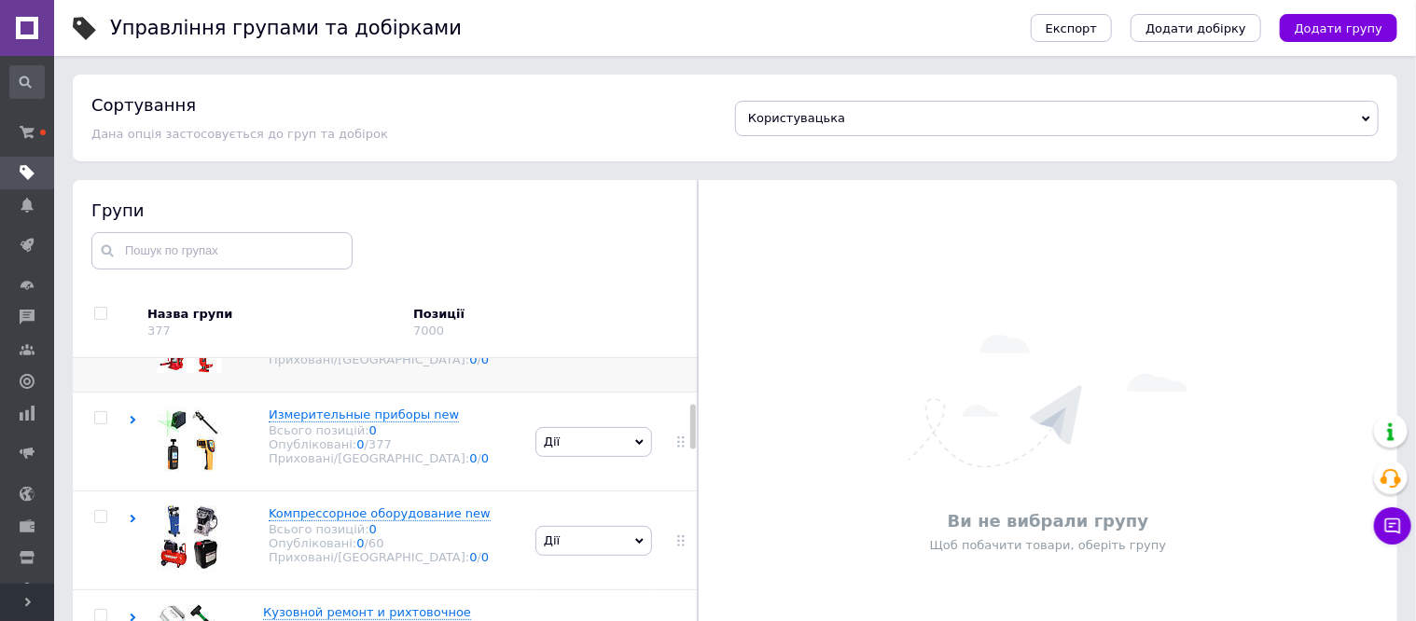
scroll to position [233, 0]
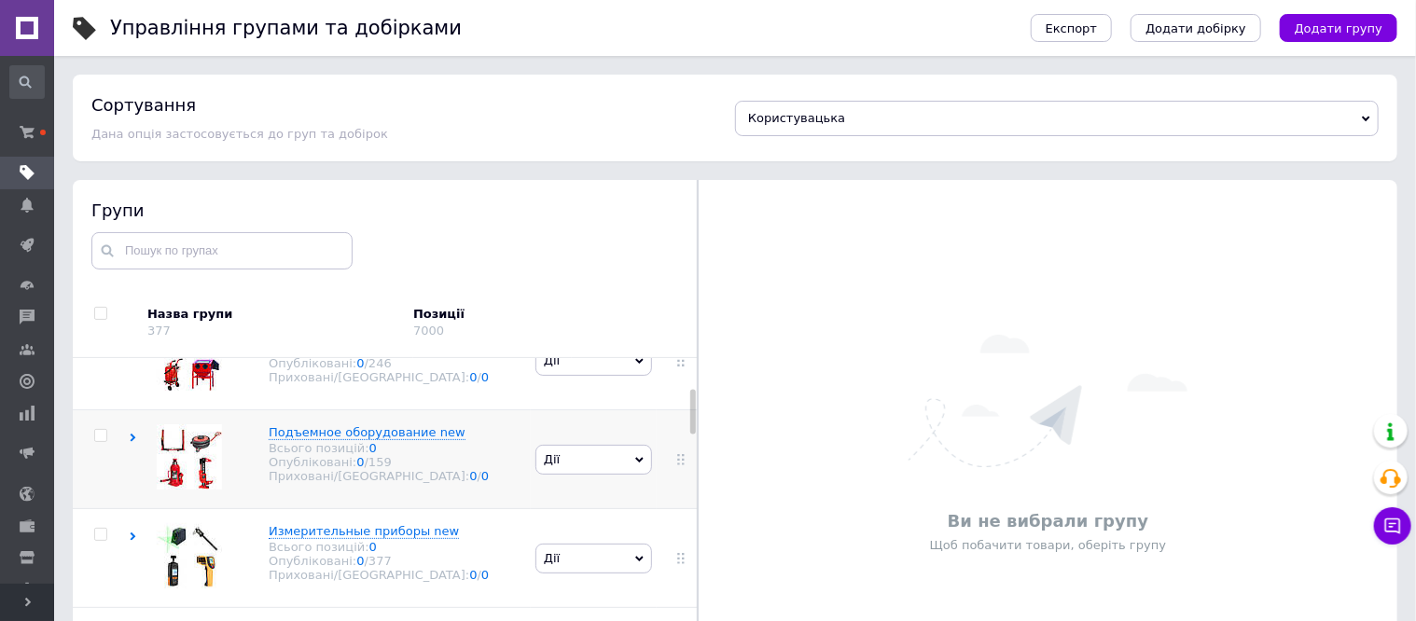
click at [132, 442] on use at bounding box center [134, 438] width 6 height 8
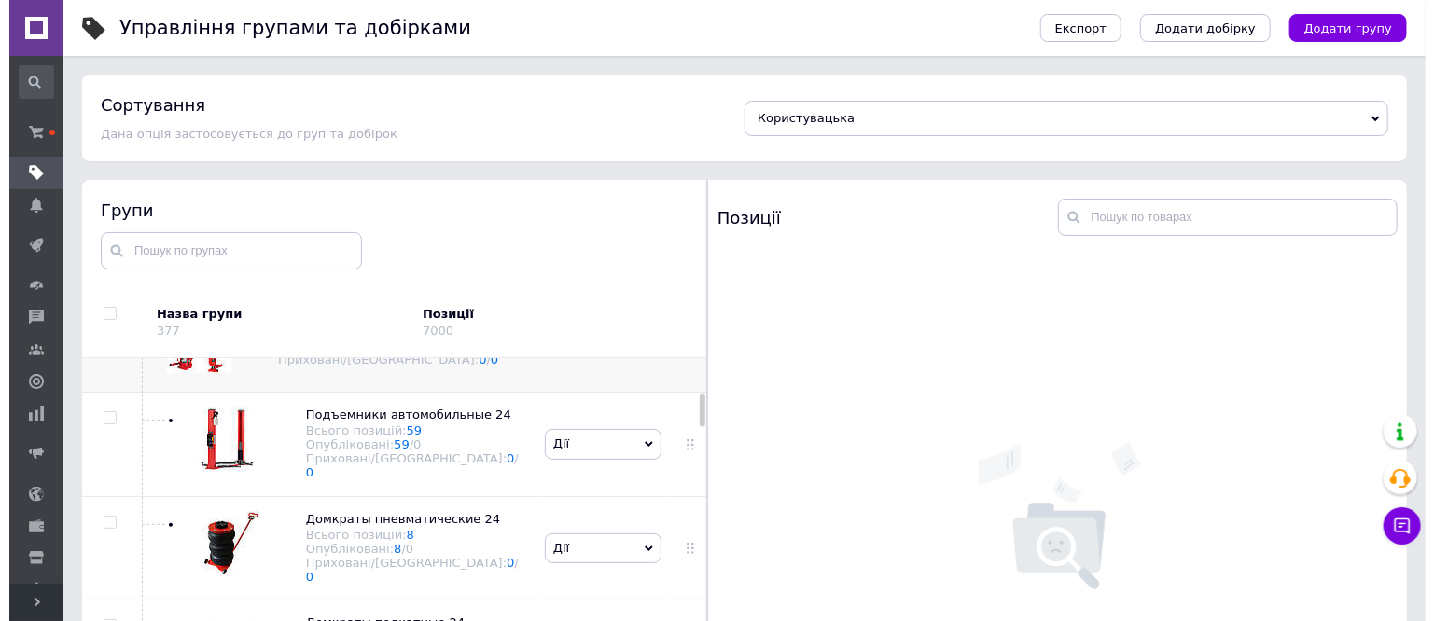
scroll to position [466, 0]
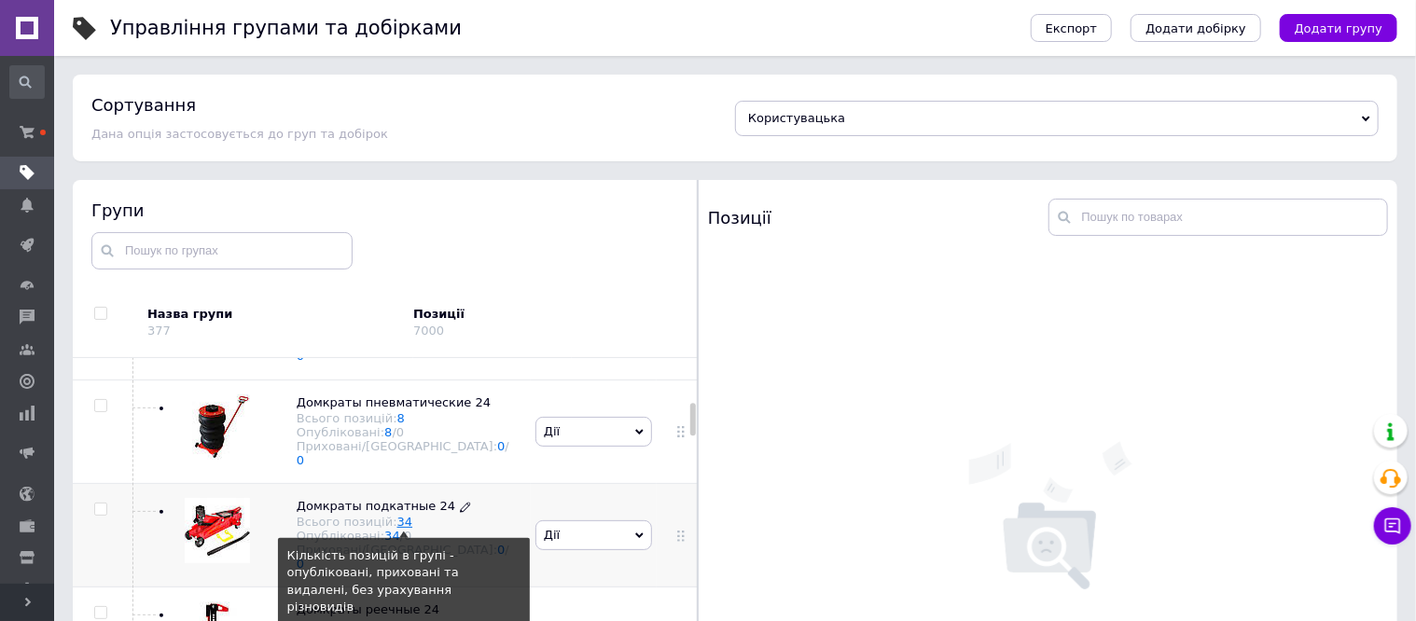
click at [399, 519] on link "34" at bounding box center [405, 522] width 16 height 14
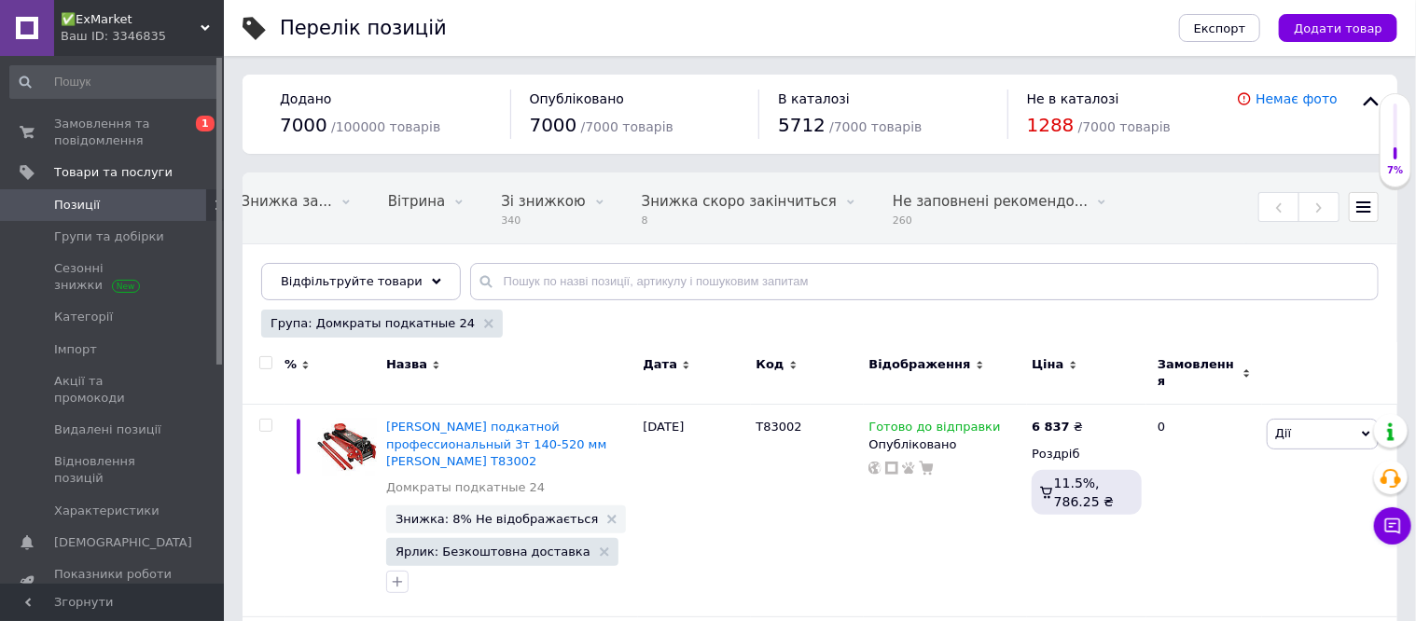
scroll to position [0, 360]
click at [1243, 369] on icon at bounding box center [1247, 373] width 8 height 8
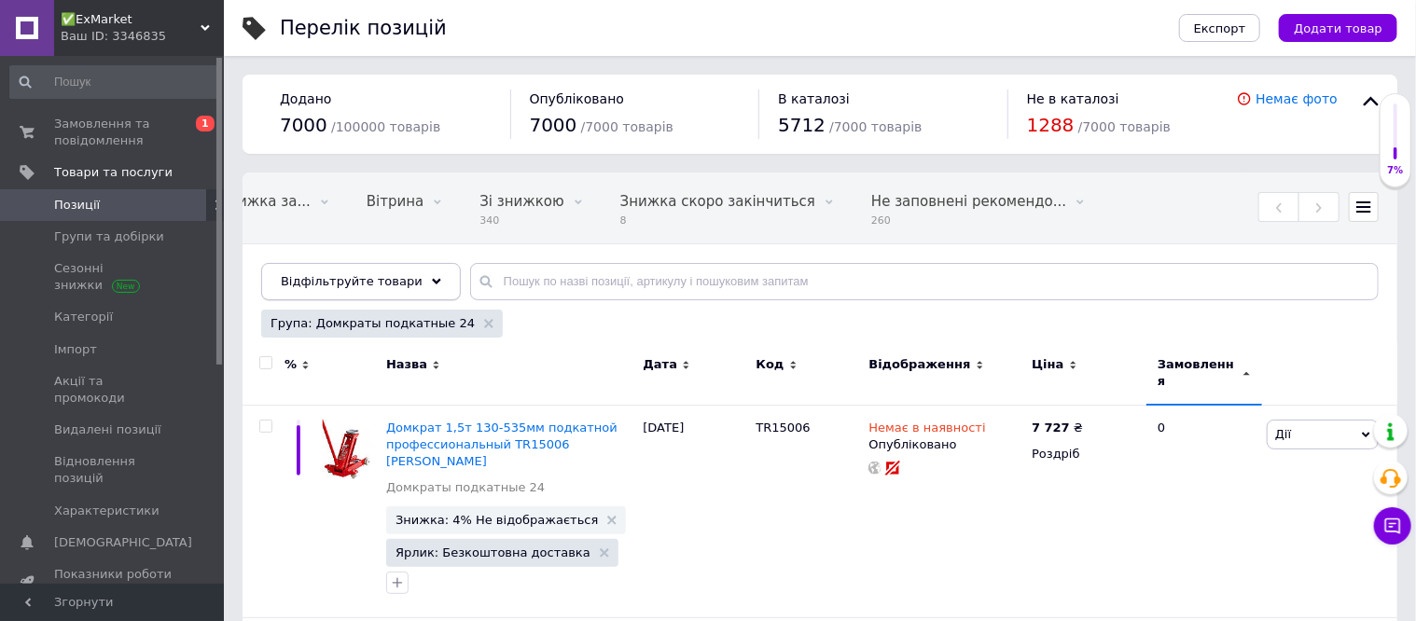
click at [379, 288] on span "Відфільтруйте товари" at bounding box center [352, 281] width 142 height 14
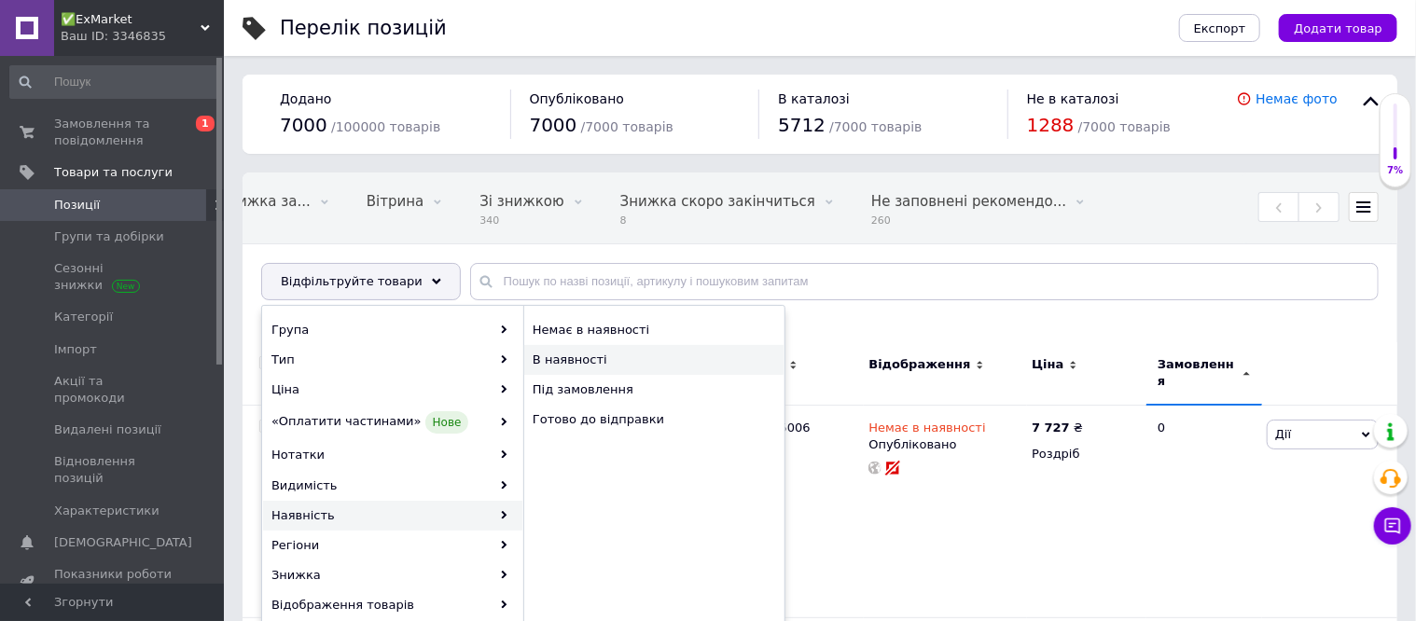
click at [583, 368] on span "В наявності" at bounding box center [639, 360] width 212 height 17
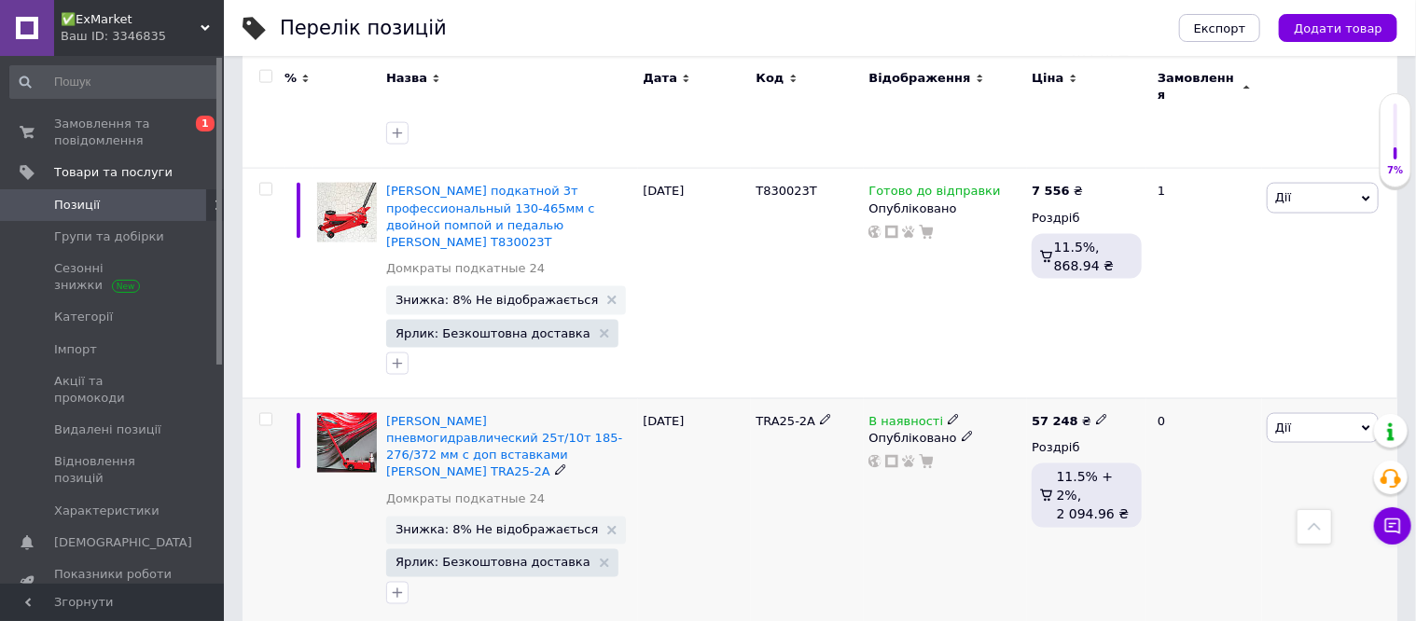
scroll to position [1399, 0]
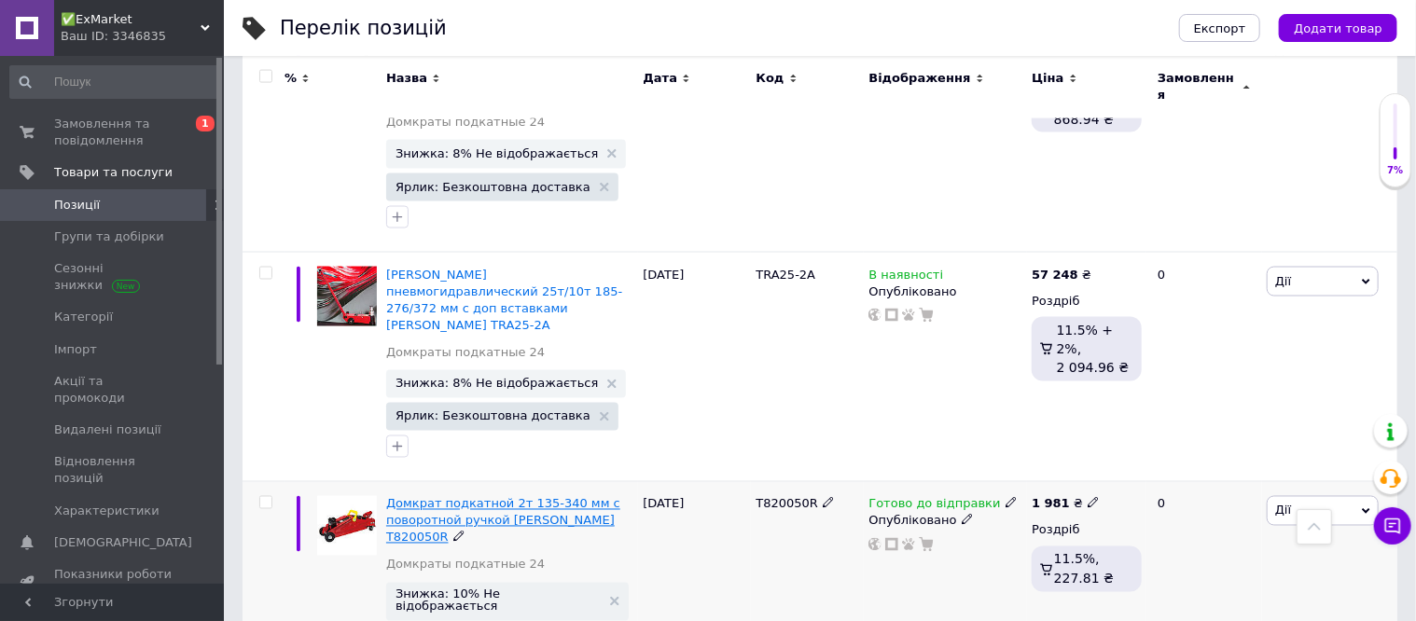
click at [424, 497] on span "Домкрат подкатной 2т 135-340 мм с поворотной ручкой TORIN T820050R" at bounding box center [503, 521] width 234 height 48
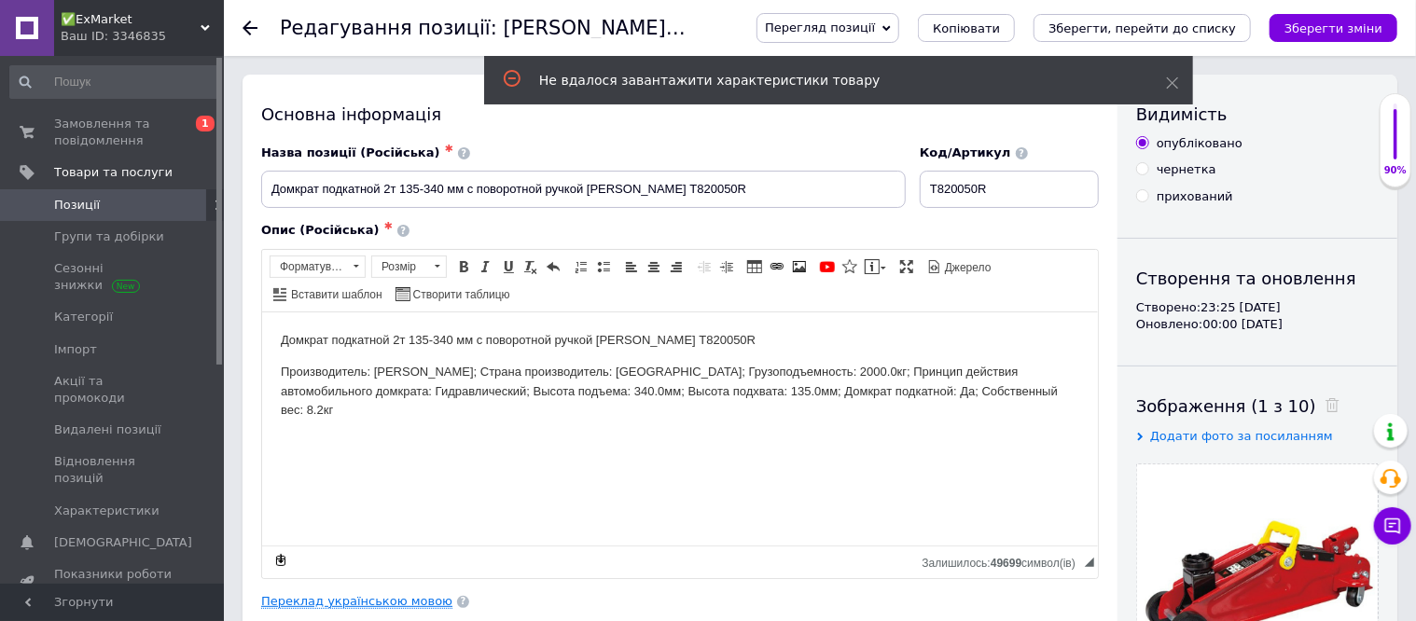
click at [328, 602] on link "Переклад українською мовою" at bounding box center [356, 601] width 191 height 15
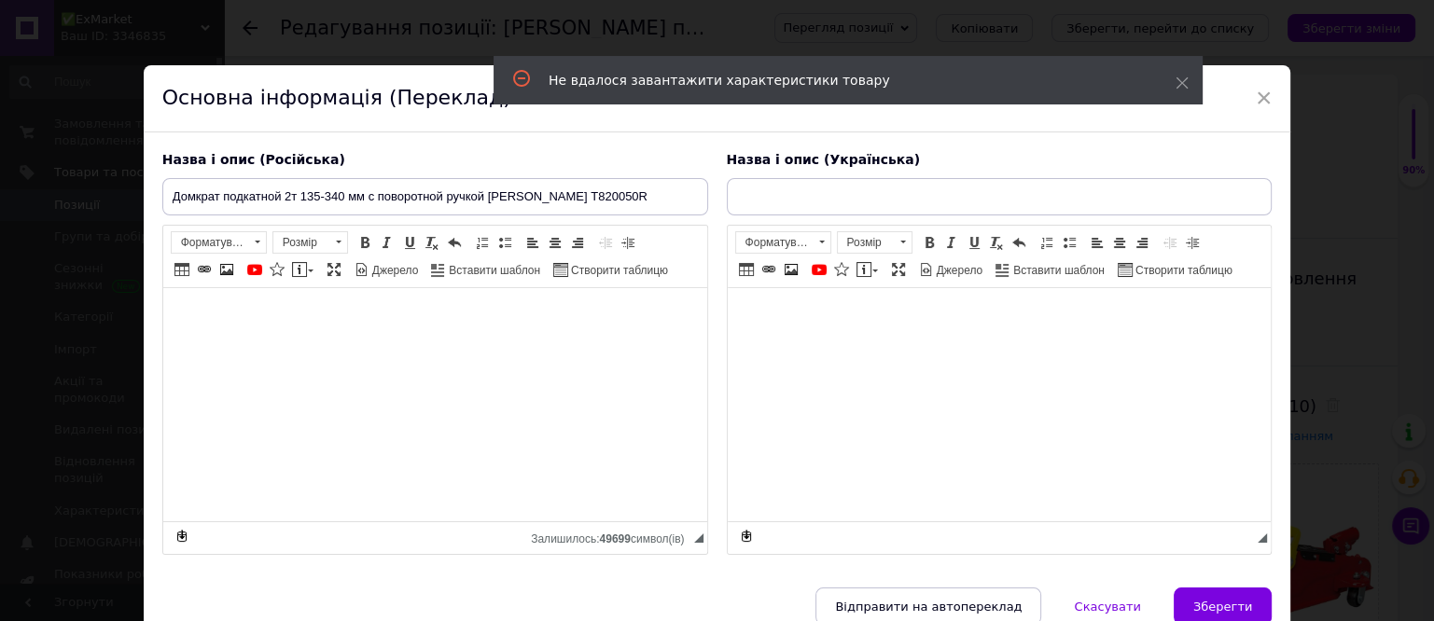
type input "Домкрат підкатний 2 т 135-340 мм з поворотною ручкою TORIN T820050R"
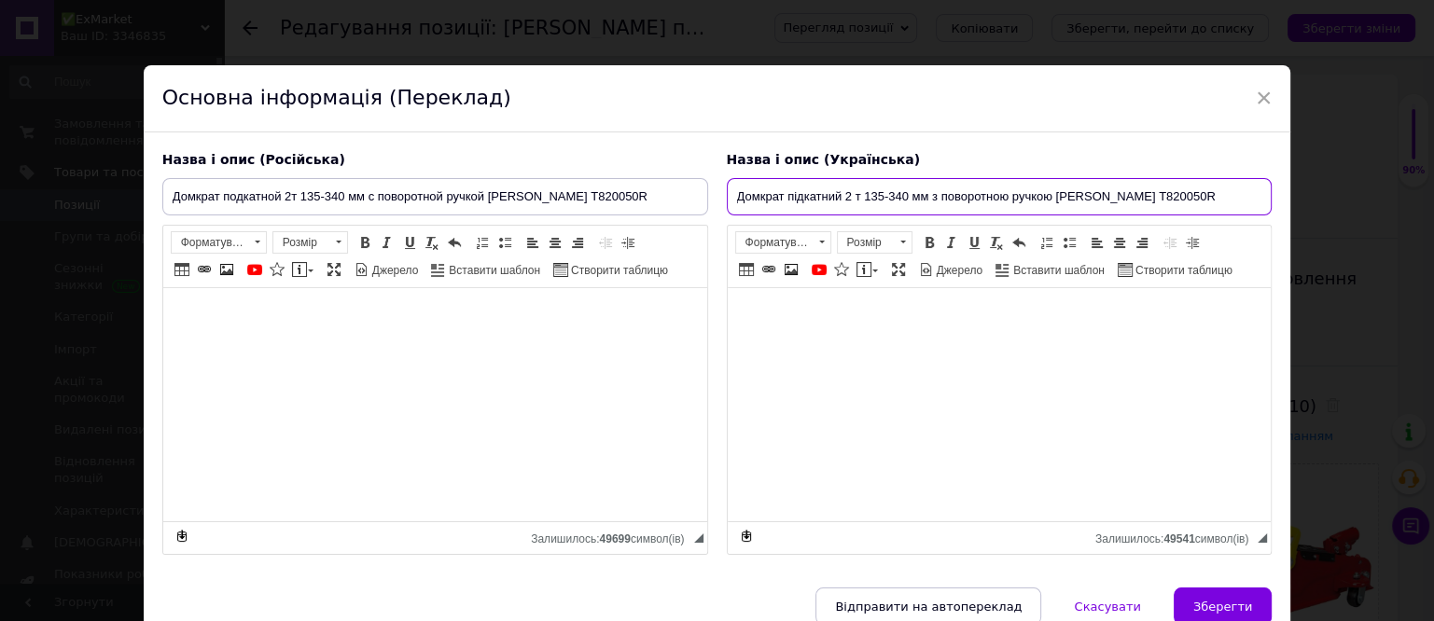
drag, startPoint x: 731, startPoint y: 193, endPoint x: 1162, endPoint y: 201, distance: 431.1
click at [1162, 201] on input "Домкрат підкатний 2 т 135-340 мм з поворотною ручкою TORIN T820050R" at bounding box center [1000, 196] width 546 height 37
click at [1256, 96] on span "×" at bounding box center [1264, 98] width 17 height 32
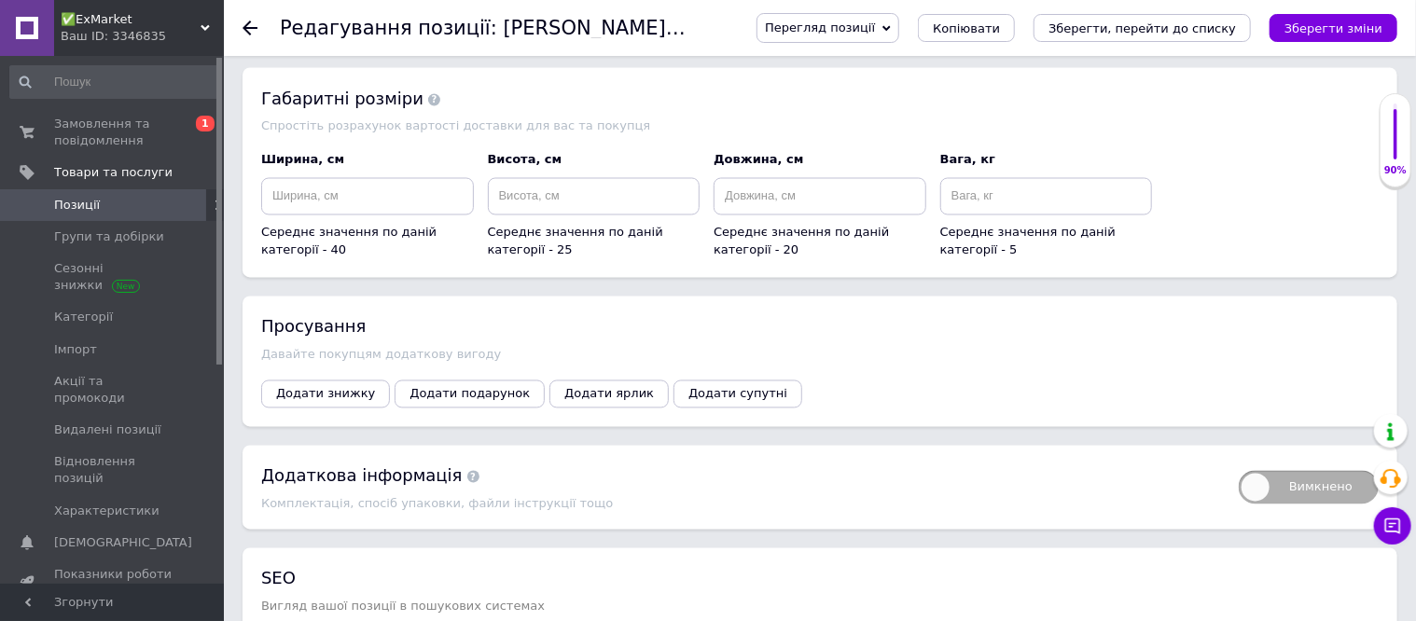
scroll to position [1897, 0]
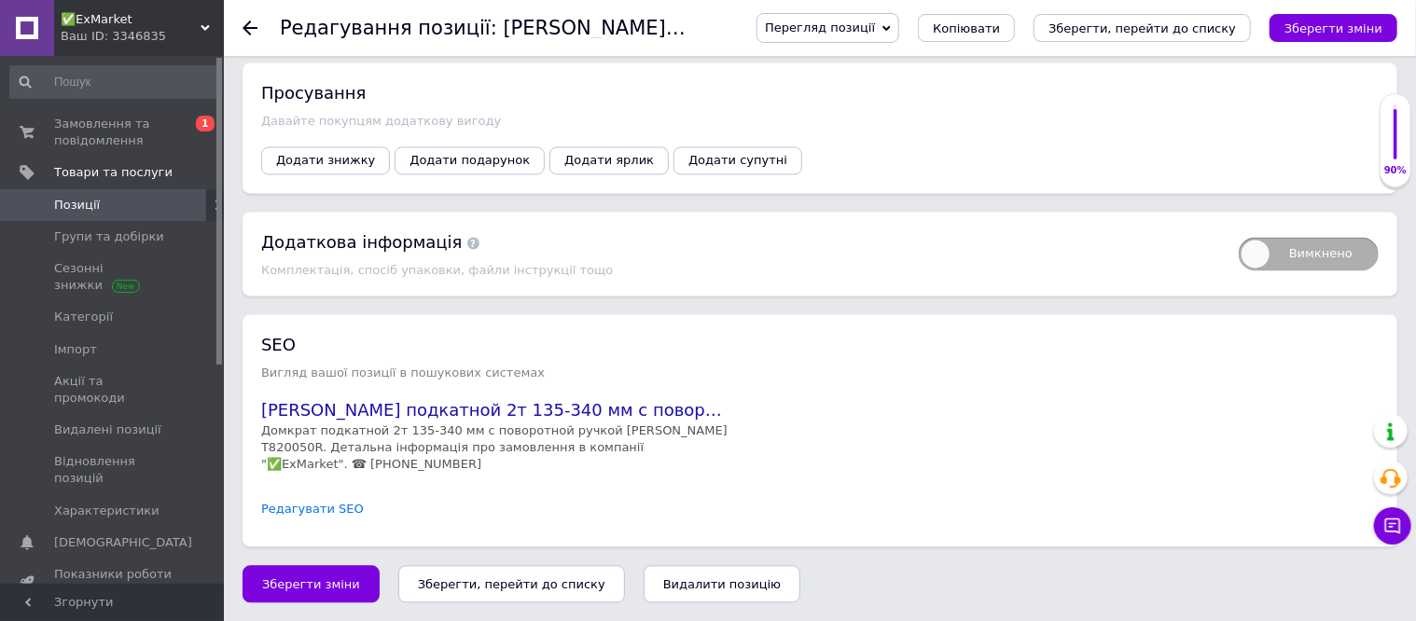
click at [328, 510] on link "Редагувати SEO" at bounding box center [312, 510] width 103 height 18
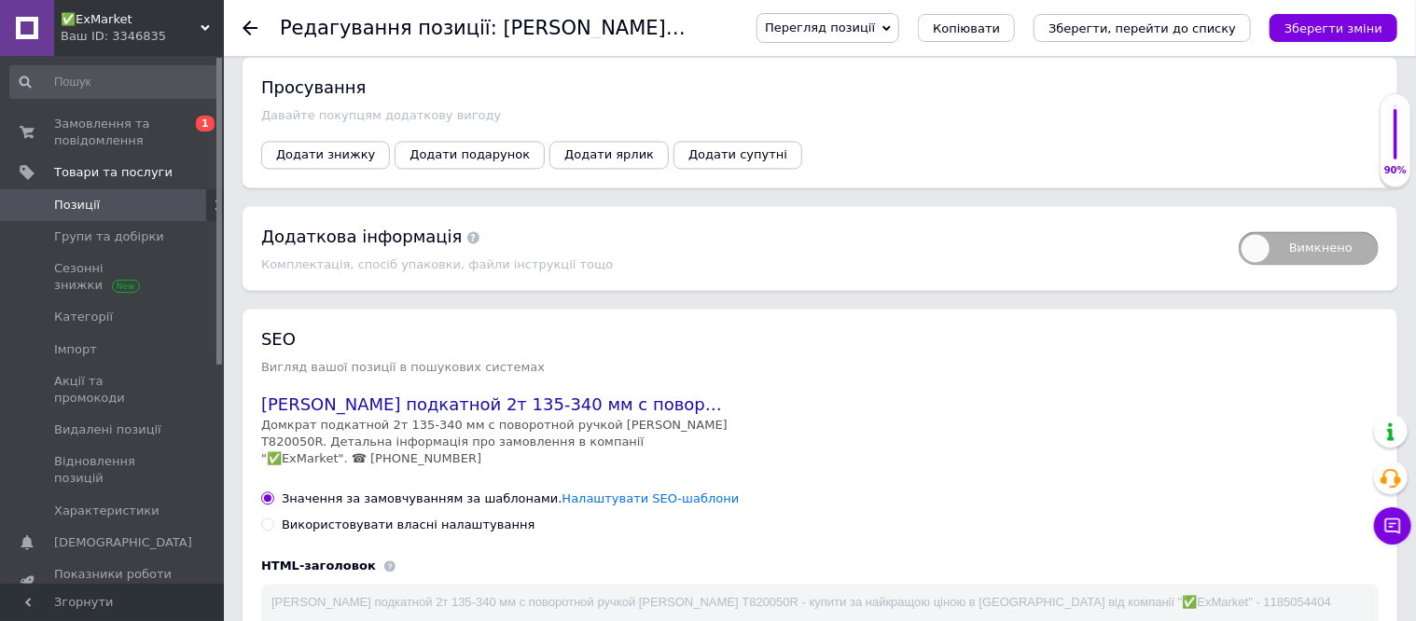
click at [267, 530] on input "Використовувати власні налаштування" at bounding box center [267, 524] width 12 height 12
radio input "true"
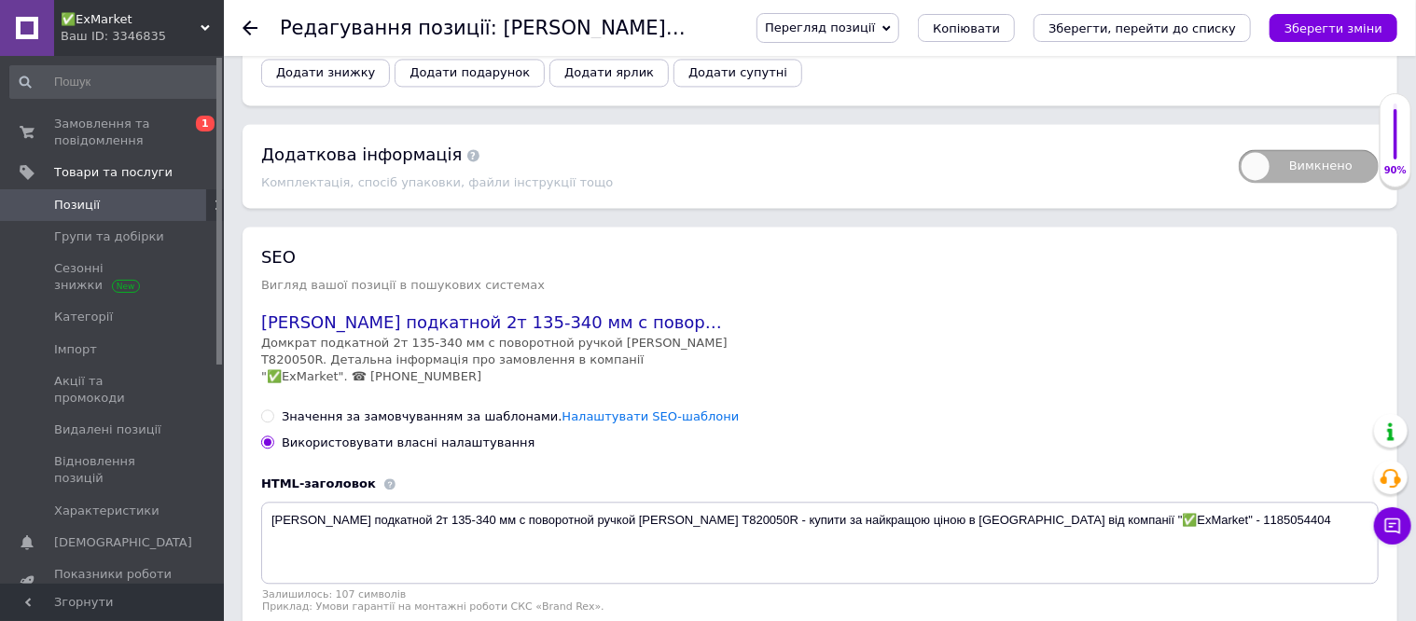
scroll to position [2013, 0]
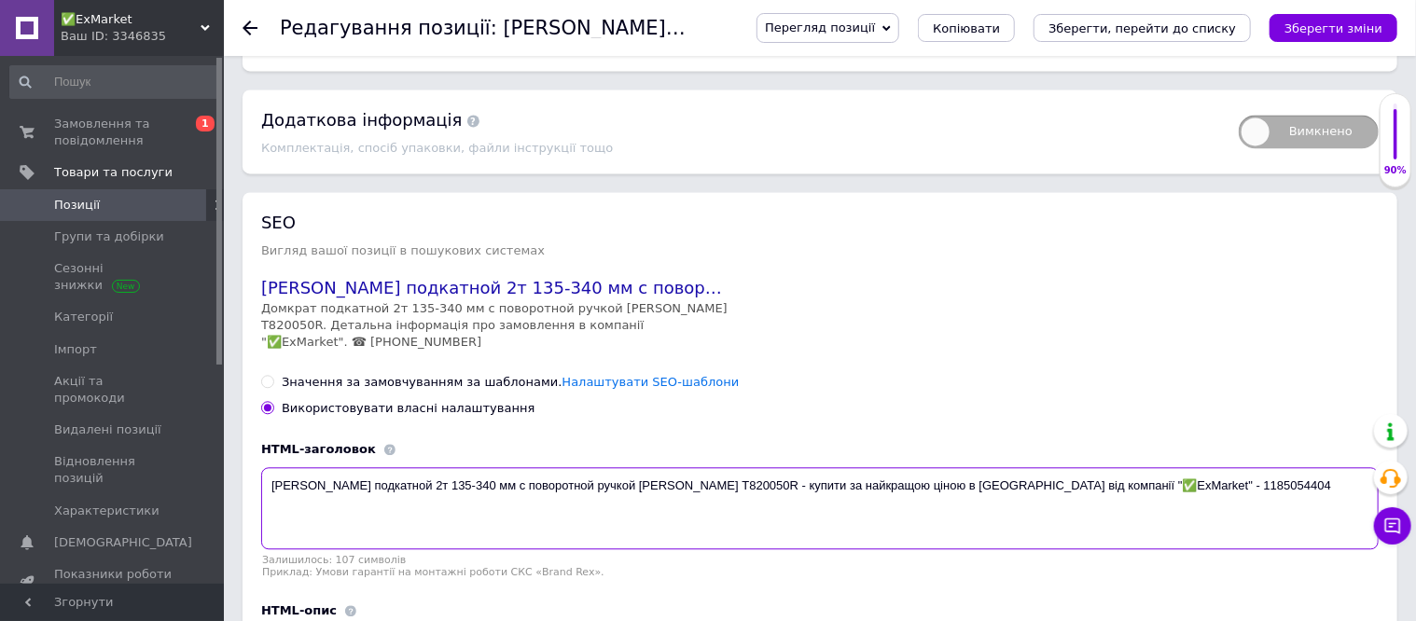
drag, startPoint x: 681, startPoint y: 490, endPoint x: 266, endPoint y: 517, distance: 416.0
click at [266, 517] on textarea "Домкрат подкатной 2т 135-340 мм с поворотной ручкой TORIN T820050R - купити за …" at bounding box center [820, 508] width 1118 height 82
paste textarea "ідкатний 2 т 135-340 мм з поворотною ручкою"
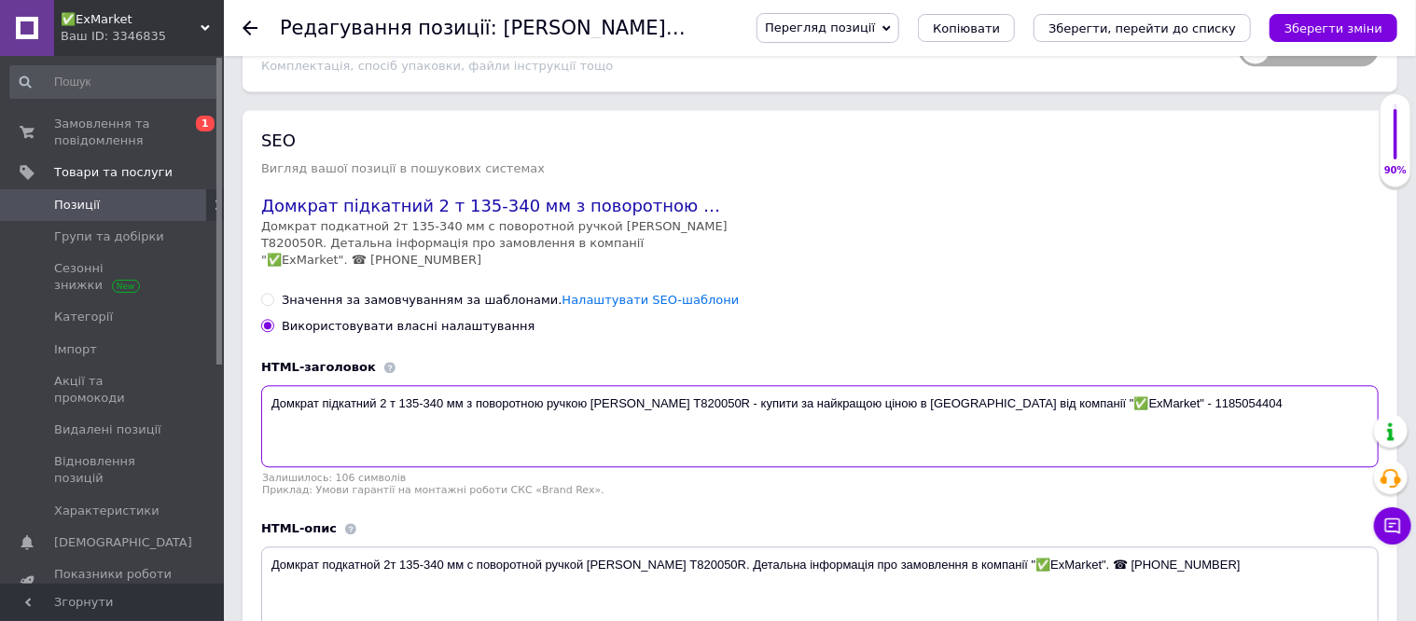
scroll to position [2131, 0]
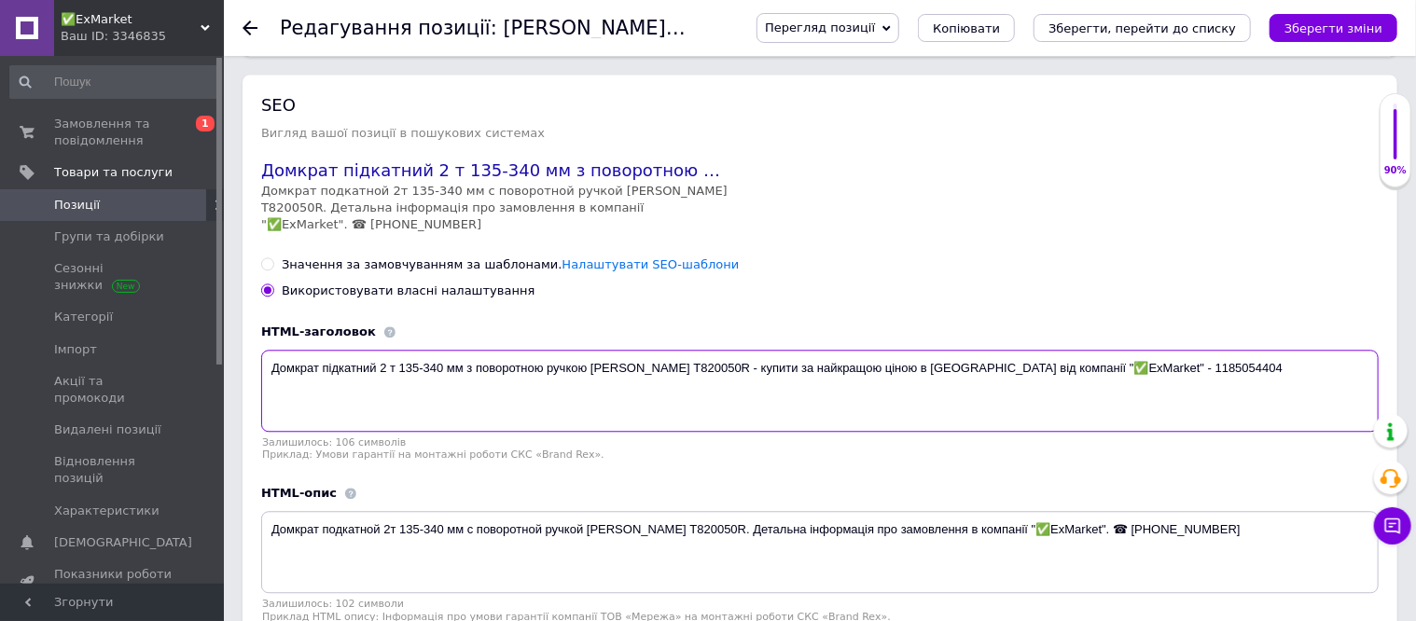
type textarea "Домкрат підкатний 2 т 135-340 мм з поворотною ручкою TORIN T820050R - купити за…"
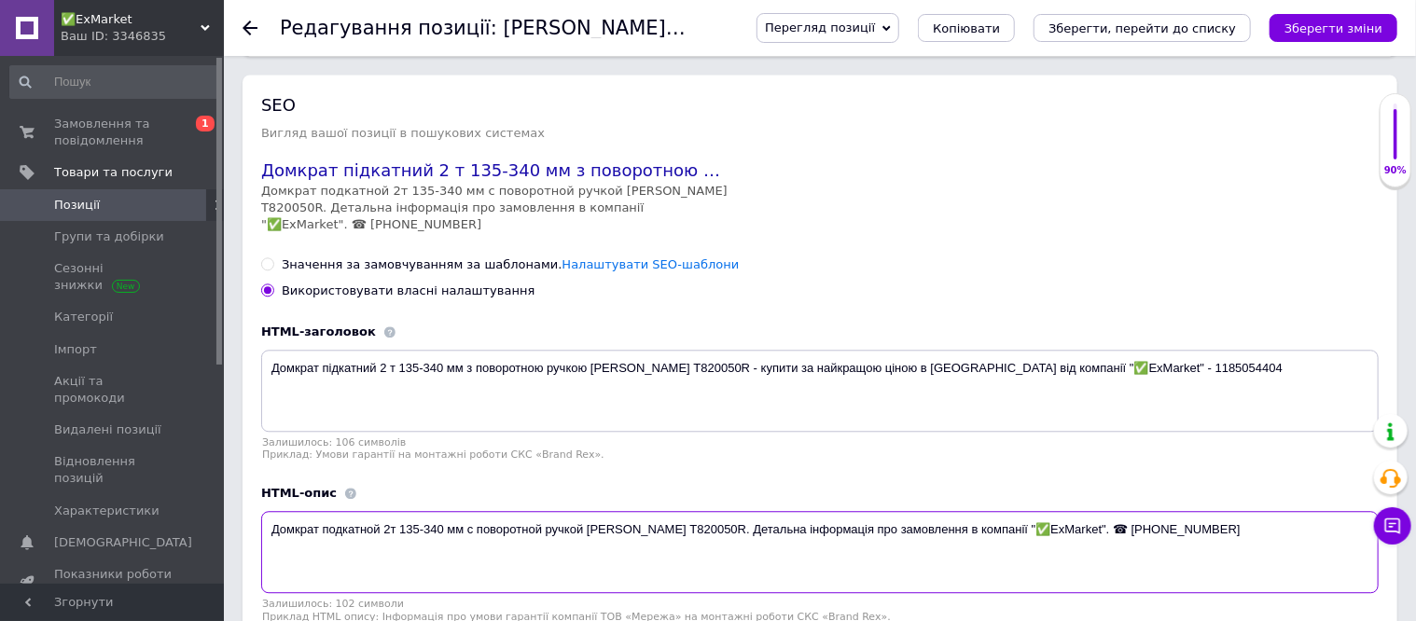
drag, startPoint x: 680, startPoint y: 539, endPoint x: 269, endPoint y: 544, distance: 411.4
click at [269, 544] on textarea "Домкрат подкатной 2т 135-340 мм с поворотной ручкой TORIN T820050R. Детальна ін…" at bounding box center [820, 552] width 1118 height 82
paste textarea "ідкатний 2 т 135-340 мм з поворотною ручкою"
type textarea "Домкрат підкатний 2 т 135-340 мм з поворотною ручкою TORIN T820050R. Детальна і…"
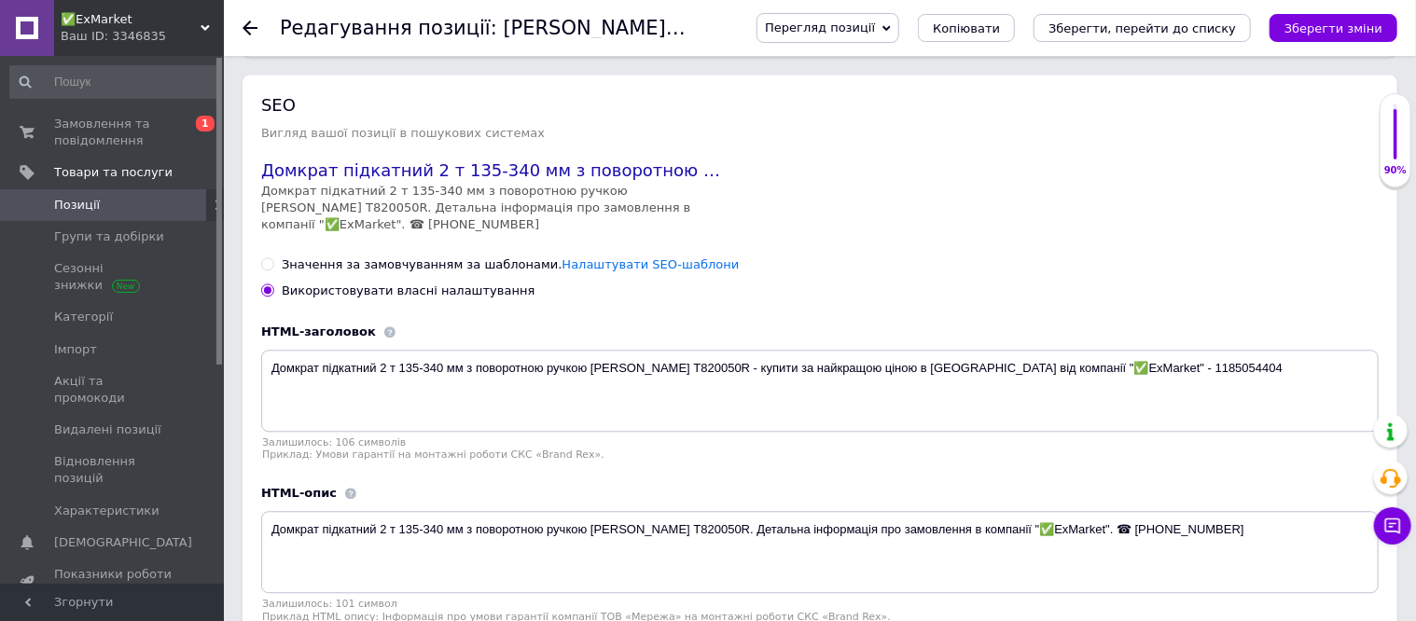
click at [1348, 25] on icon "Зберегти зміни" at bounding box center [1334, 28] width 98 height 14
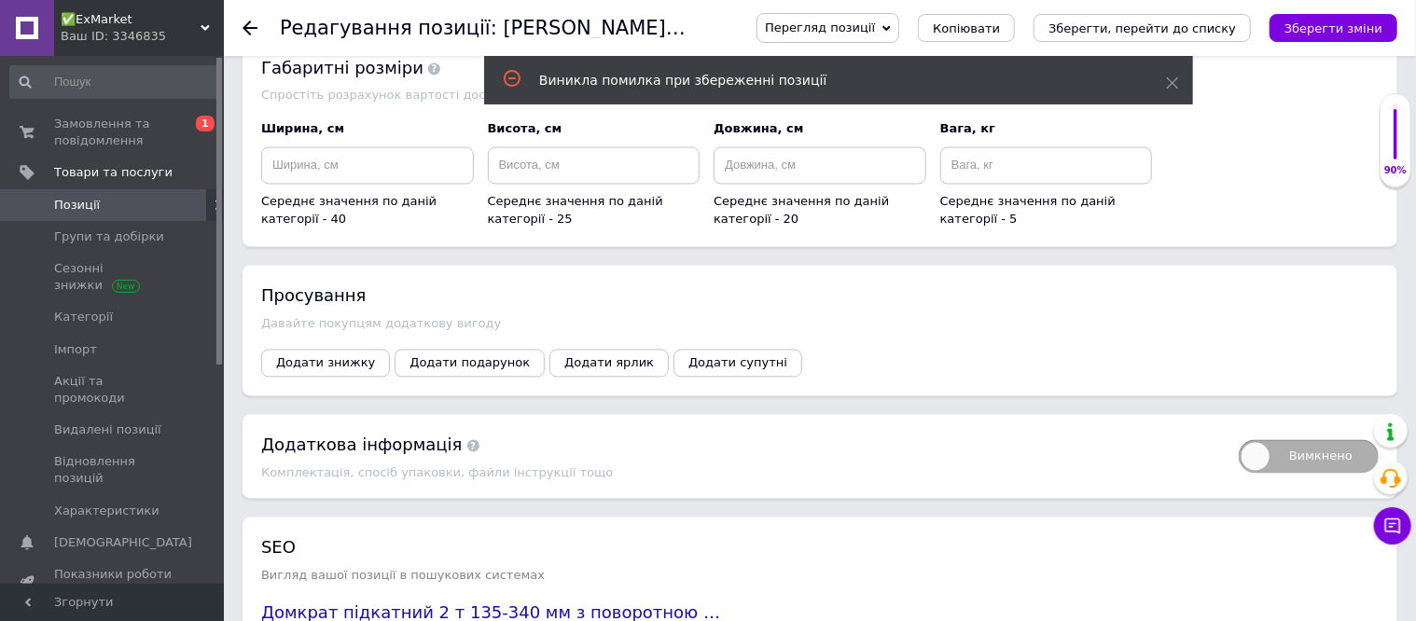
scroll to position [1664, 0]
